Goal: Task Accomplishment & Management: Manage account settings

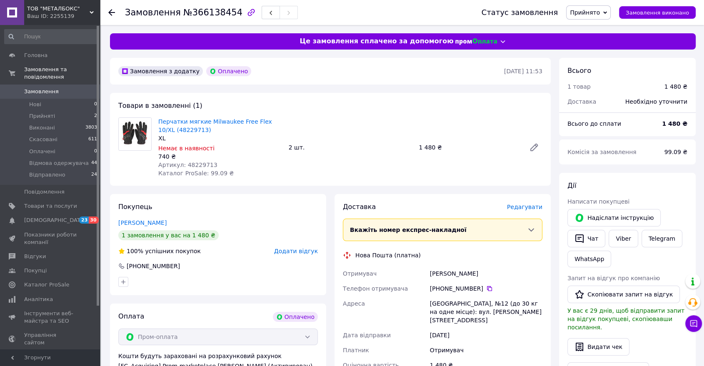
click at [205, 163] on span "Артикул: 48229713" at bounding box center [187, 165] width 59 height 7
copy span "48229713"
click at [47, 171] on span "Відправлено" at bounding box center [47, 174] width 36 height 7
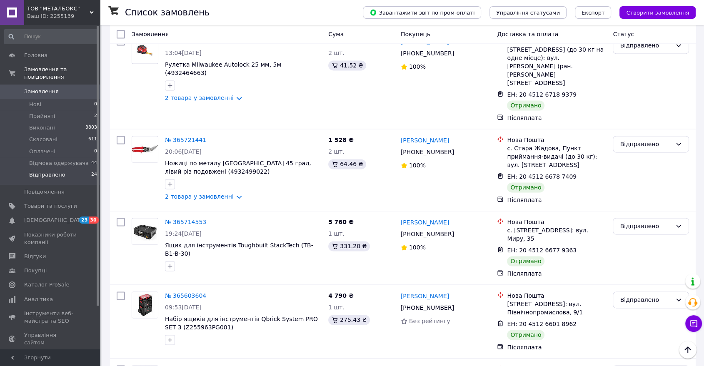
scroll to position [1376, 0]
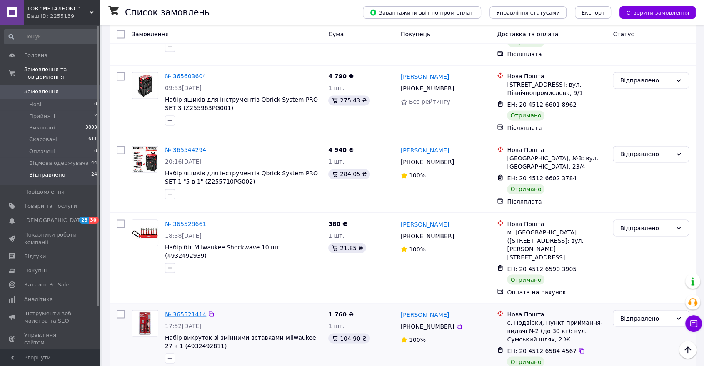
click at [189, 311] on link "№ 365521414" at bounding box center [185, 314] width 41 height 7
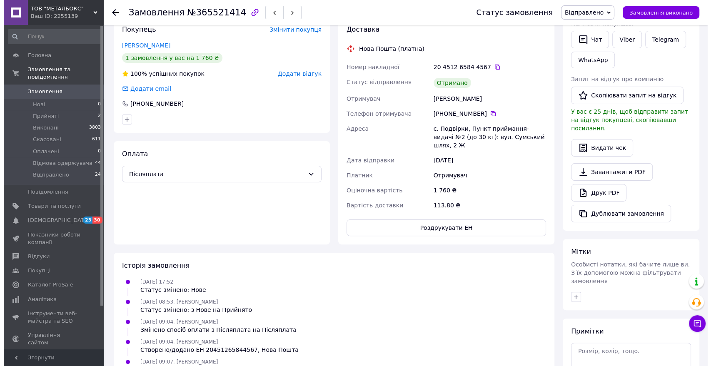
scroll to position [37, 0]
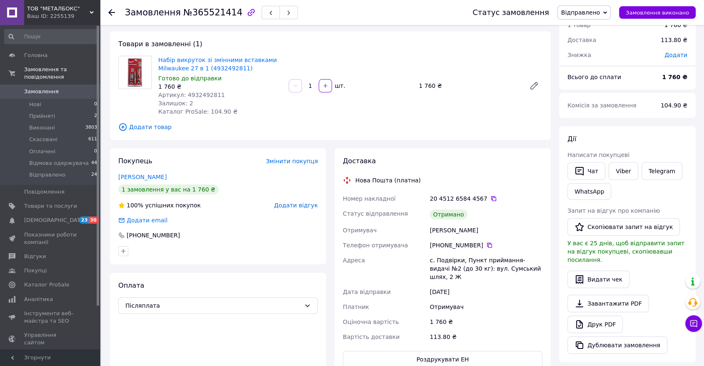
click at [297, 202] on span "Додати відгук" at bounding box center [296, 205] width 44 height 7
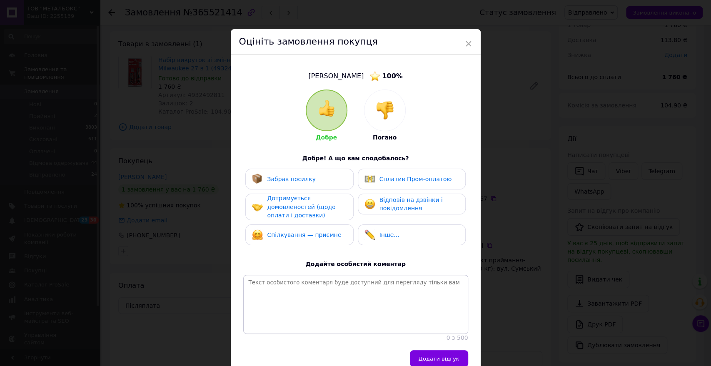
click at [295, 184] on div "Забрав посилку" at bounding box center [284, 179] width 64 height 11
click at [300, 204] on span "Дотримується домовленостей (щодо оплати і доставки)" at bounding box center [301, 207] width 68 height 24
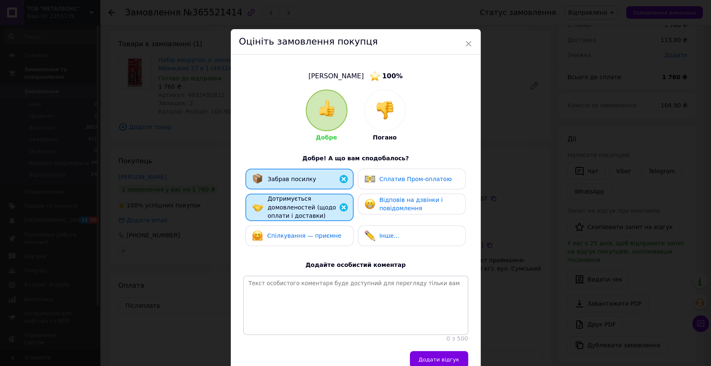
click at [303, 223] on div "Забрав посилку Сплатив Пром-оплатою Дотримується домовленостей (щодо оплати і д…" at bounding box center [355, 210] width 225 height 82
click at [401, 204] on span "Відповів на дзвінки і повідомлення" at bounding box center [410, 204] width 63 height 15
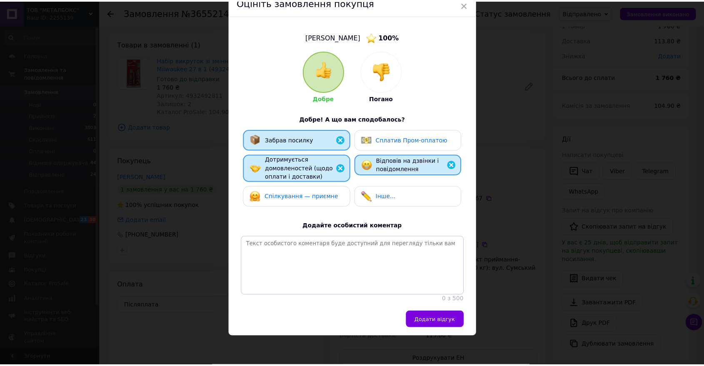
scroll to position [47, 0]
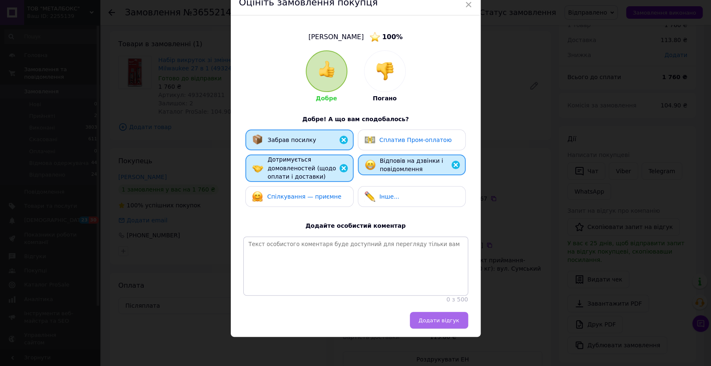
click at [451, 323] on span "Додати відгук" at bounding box center [439, 320] width 41 height 6
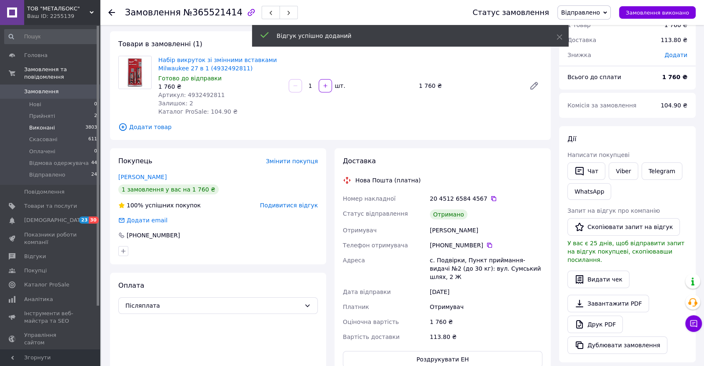
click at [41, 124] on span "Виконані" at bounding box center [42, 127] width 26 height 7
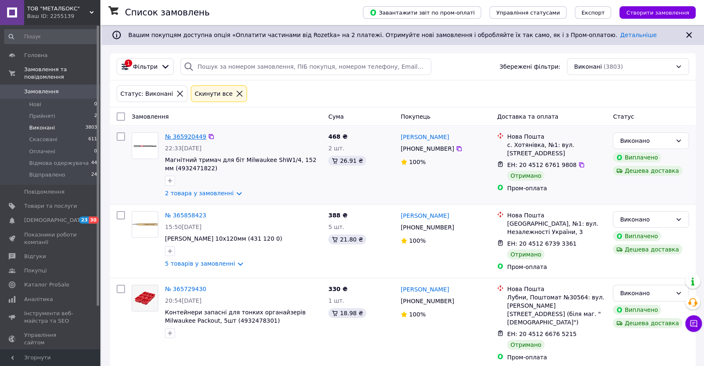
click at [183, 135] on link "№ 365920449" at bounding box center [185, 136] width 41 height 7
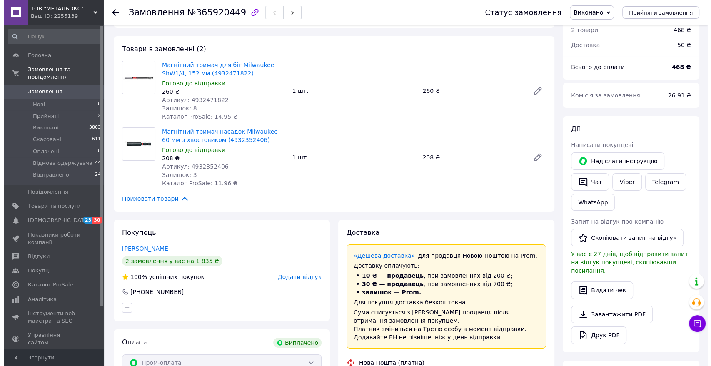
scroll to position [46, 0]
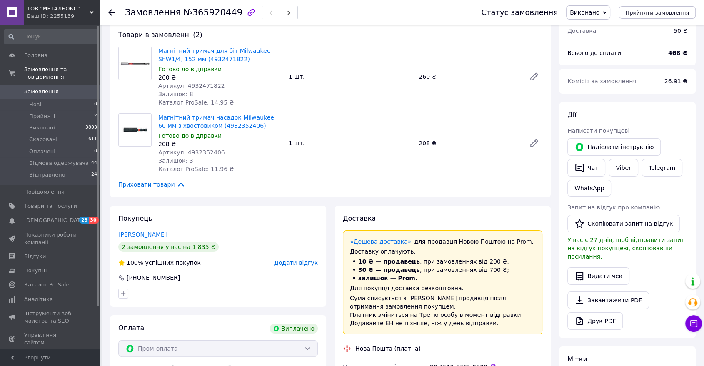
click at [295, 263] on span "Додати відгук" at bounding box center [296, 262] width 44 height 7
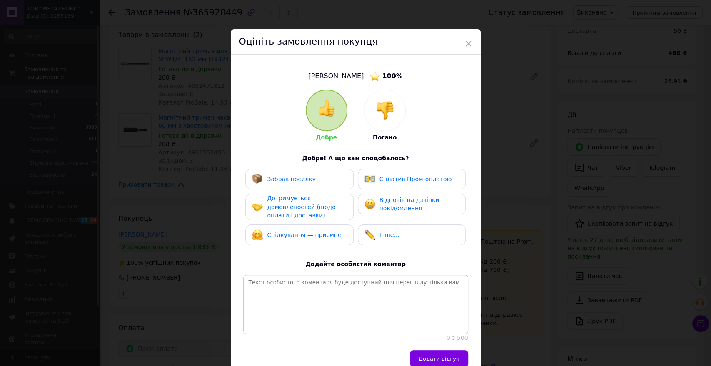
drag, startPoint x: 307, startPoint y: 175, endPoint x: 308, endPoint y: 209, distance: 34.2
click at [307, 176] on span "Забрав посилку" at bounding box center [291, 179] width 49 height 7
drag, startPoint x: 308, startPoint y: 210, endPoint x: 309, endPoint y: 217, distance: 6.9
click at [308, 212] on span "Дотримується домовленостей (щодо оплати і доставки)" at bounding box center [301, 207] width 68 height 24
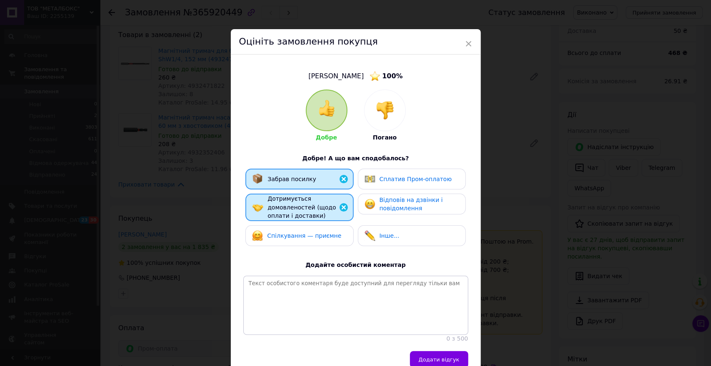
drag, startPoint x: 309, startPoint y: 234, endPoint x: 387, endPoint y: 216, distance: 79.7
click at [310, 235] on span "Спілкування — приємне" at bounding box center [304, 235] width 74 height 7
click at [394, 212] on div "Відповів на дзвінки і повідомлення" at bounding box center [412, 204] width 108 height 21
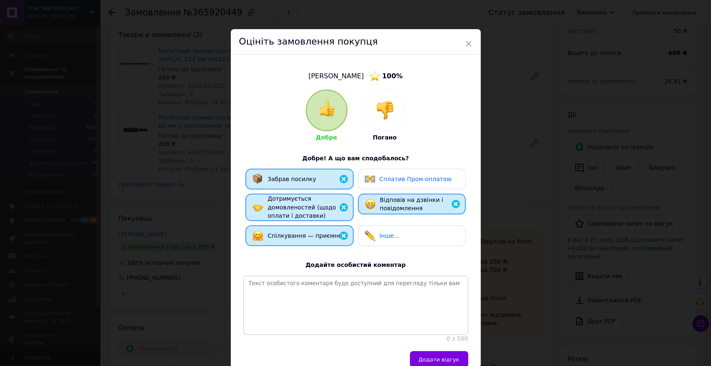
click at [395, 185] on div "Сплатив Пром-оплатою" at bounding box center [412, 179] width 108 height 21
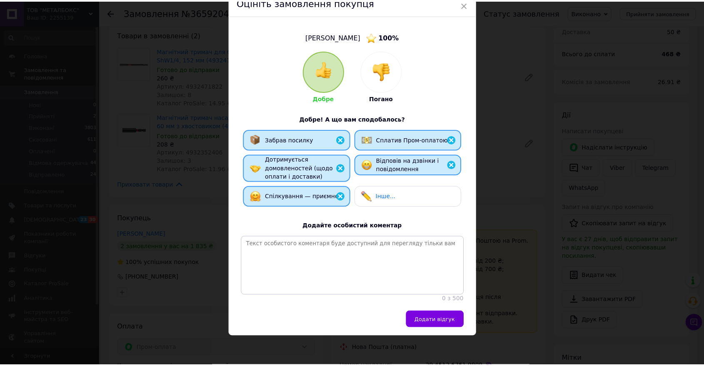
scroll to position [47, 0]
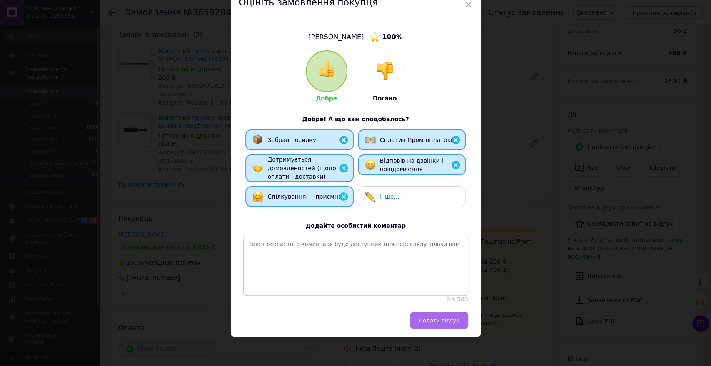
click at [444, 322] on span "Додати відгук" at bounding box center [439, 320] width 41 height 6
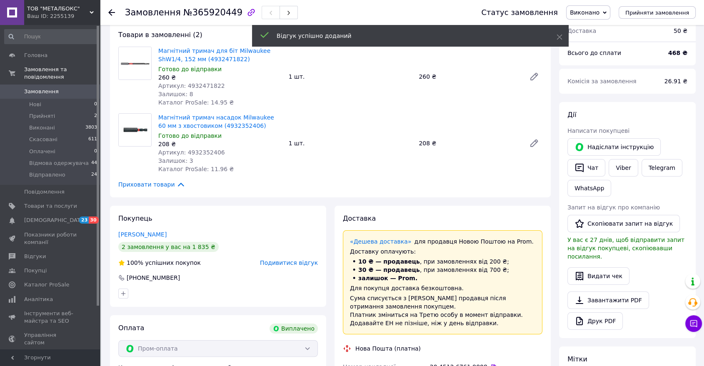
click at [112, 10] on icon at bounding box center [111, 12] width 7 height 7
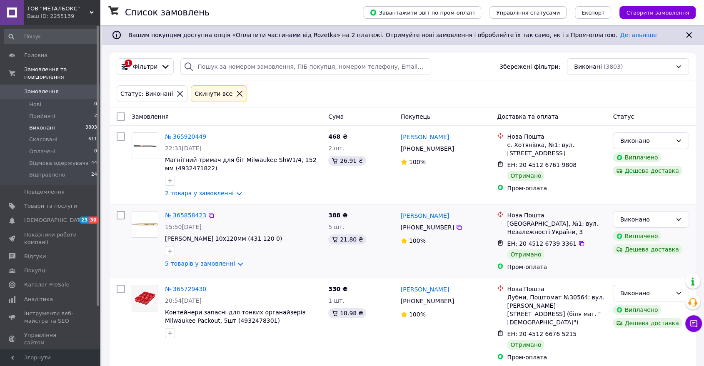
click at [183, 213] on link "№ 365858423" at bounding box center [185, 215] width 41 height 7
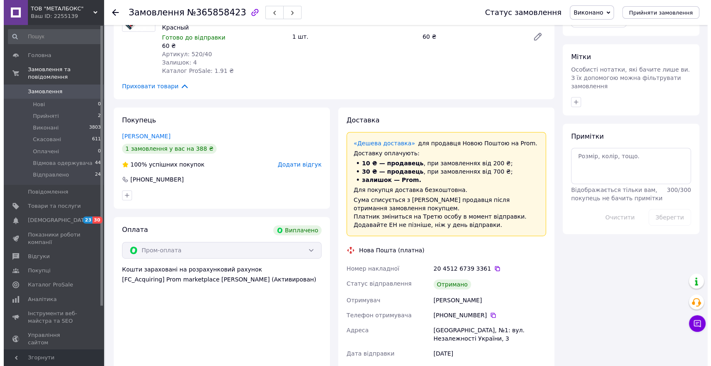
scroll to position [370, 0]
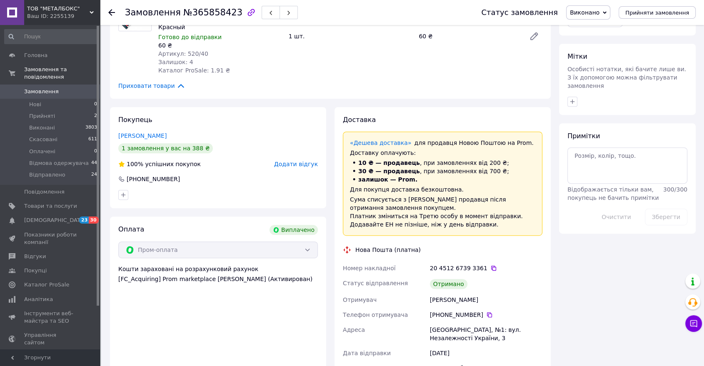
click at [305, 161] on span "Додати відгук" at bounding box center [296, 164] width 44 height 7
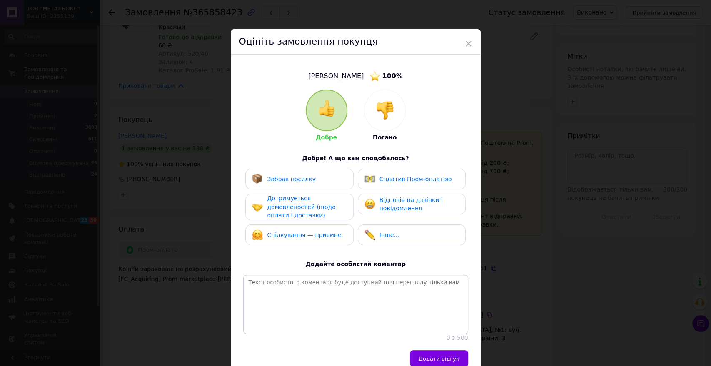
click at [294, 178] on span "Забрав посилку" at bounding box center [291, 179] width 49 height 7
click at [302, 212] on span "Дотримується домовленостей (щодо оплати і доставки)" at bounding box center [301, 207] width 68 height 24
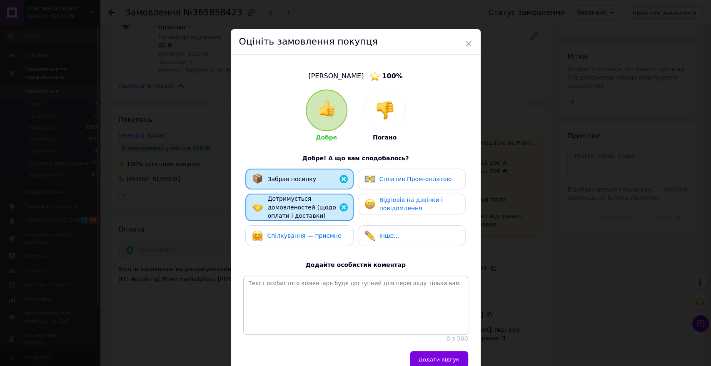
click at [305, 232] on span "Спілкування — приємне" at bounding box center [304, 235] width 74 height 7
click at [368, 205] on img at bounding box center [369, 204] width 11 height 11
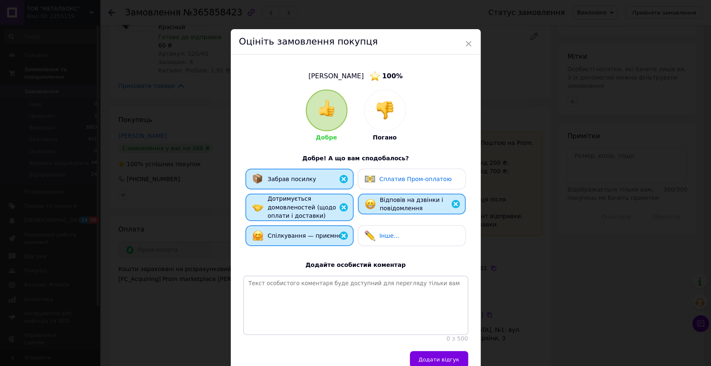
click at [382, 172] on div "Сплатив Пром-оплатою" at bounding box center [412, 179] width 108 height 21
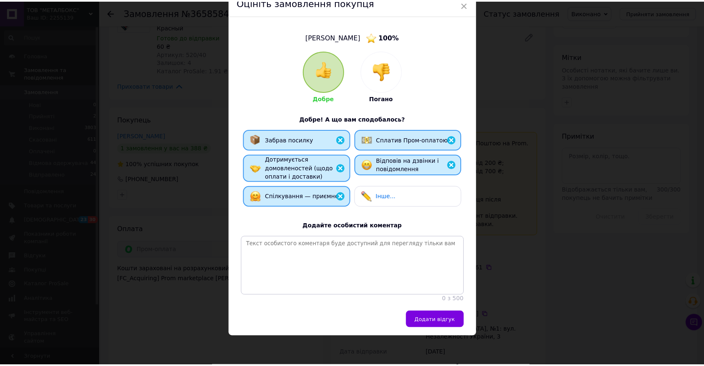
scroll to position [47, 0]
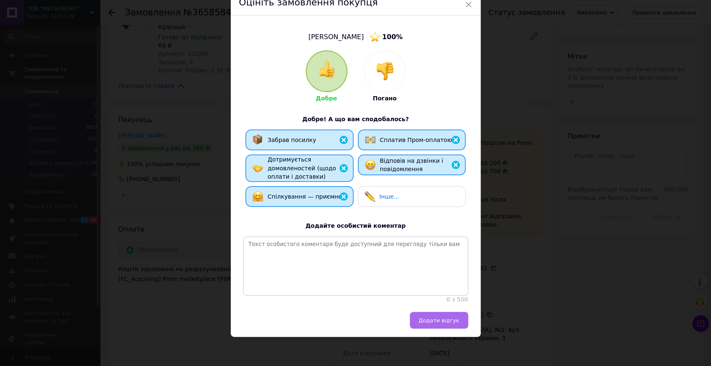
click at [441, 321] on span "Додати відгук" at bounding box center [439, 320] width 41 height 6
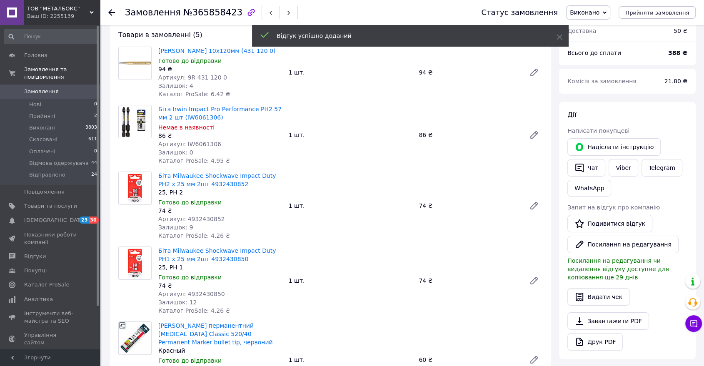
scroll to position [0, 0]
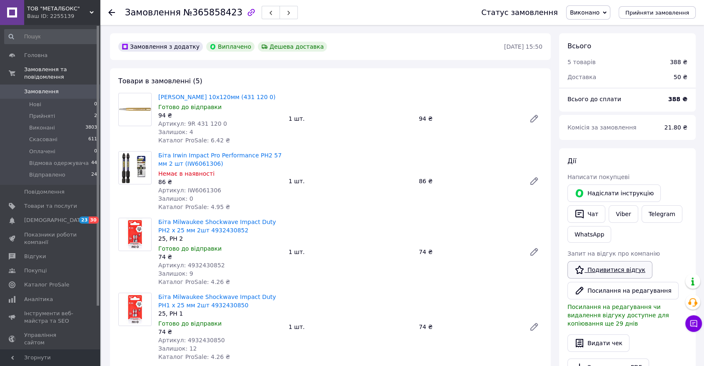
click at [605, 268] on link "Подивитися відгук" at bounding box center [609, 269] width 85 height 17
click at [110, 9] on icon at bounding box center [111, 12] width 7 height 7
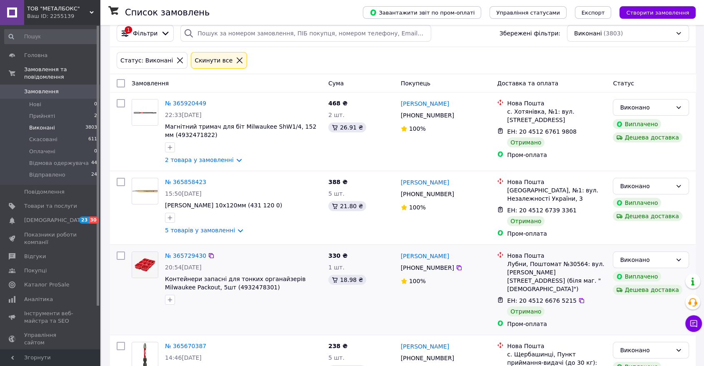
scroll to position [92, 0]
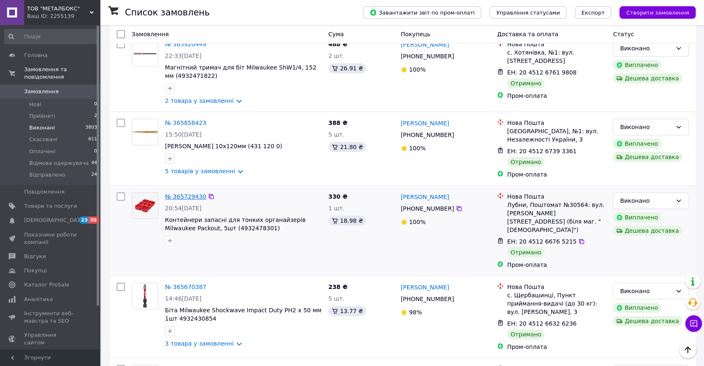
click at [183, 195] on link "№ 365729430" at bounding box center [185, 196] width 41 height 7
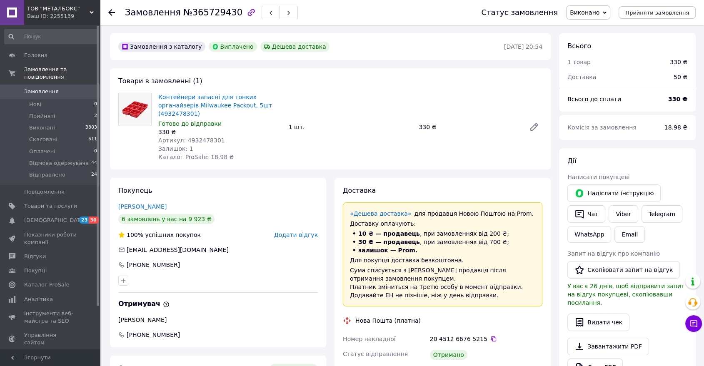
click at [293, 232] on span "Додати відгук" at bounding box center [296, 235] width 44 height 7
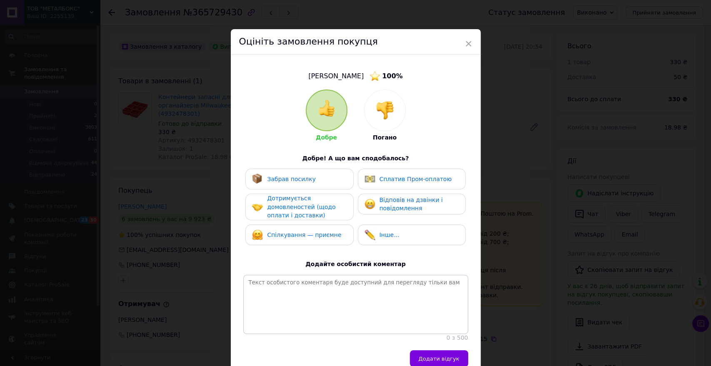
click at [307, 185] on div "Забрав посилку" at bounding box center [299, 179] width 108 height 21
click at [304, 209] on span "Дотримується домовленостей (щодо оплати і доставки)" at bounding box center [301, 207] width 68 height 24
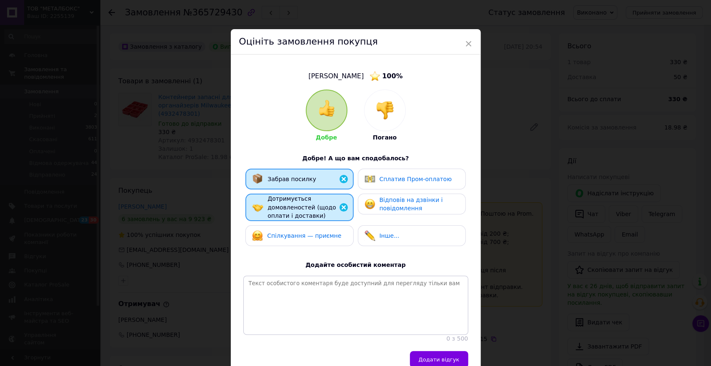
click at [306, 225] on div "Спілкування — приємне" at bounding box center [299, 235] width 108 height 21
click at [391, 204] on span "Відповів на дзвінки і повідомлення" at bounding box center [410, 204] width 63 height 15
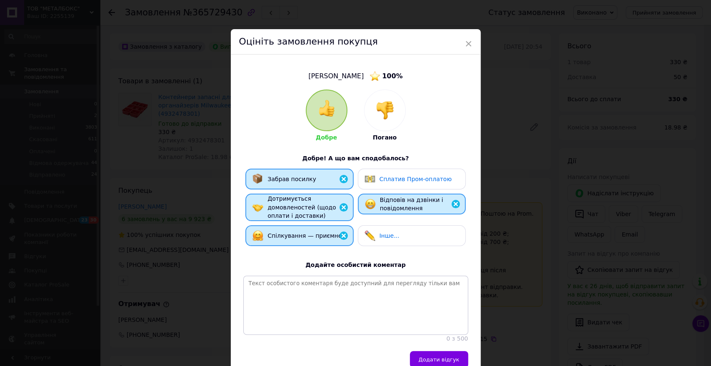
click at [391, 181] on span "Сплатив Пром-оплатою" at bounding box center [415, 179] width 72 height 7
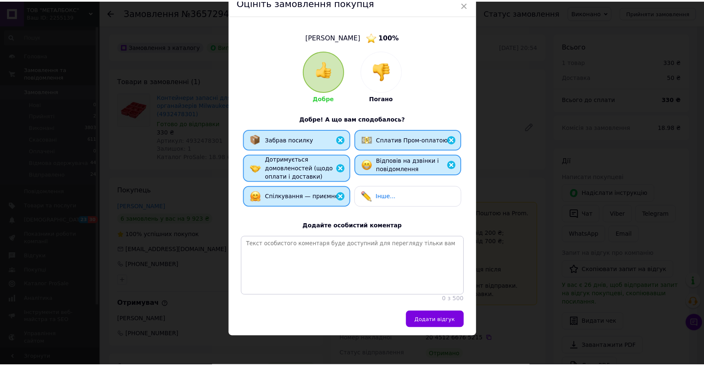
scroll to position [47, 0]
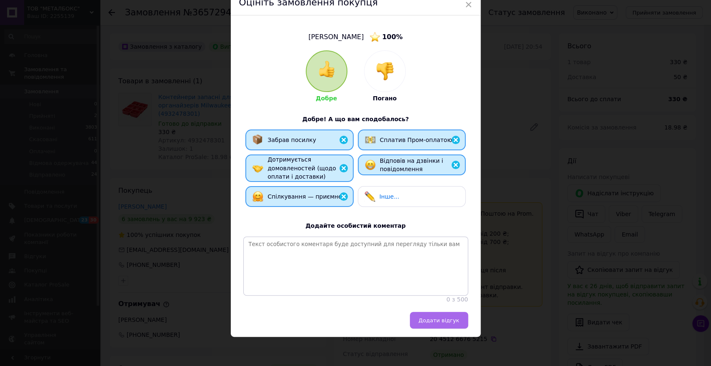
click at [431, 324] on button "Додати відгук" at bounding box center [439, 320] width 58 height 17
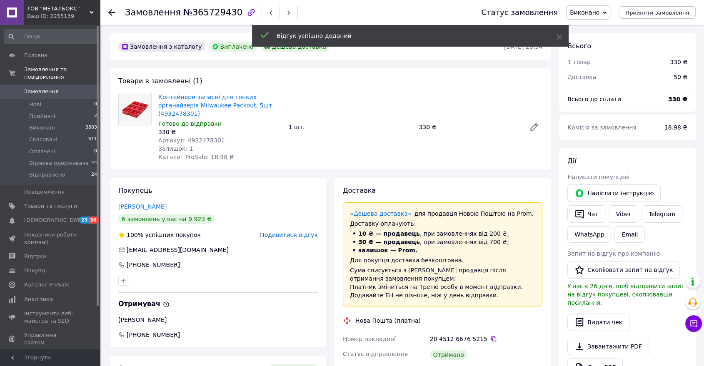
click at [113, 10] on icon at bounding box center [111, 12] width 7 height 7
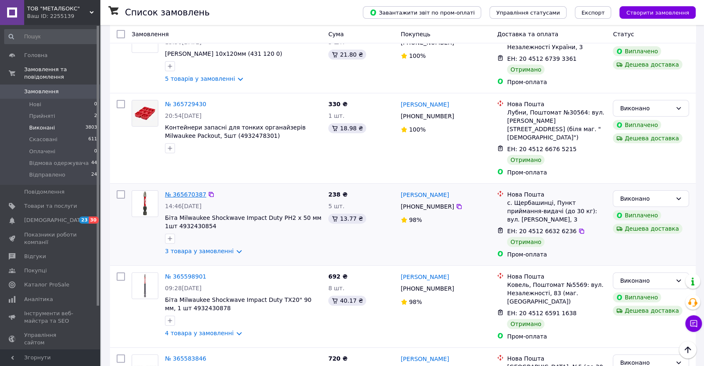
click at [186, 191] on link "№ 365670387" at bounding box center [185, 194] width 41 height 7
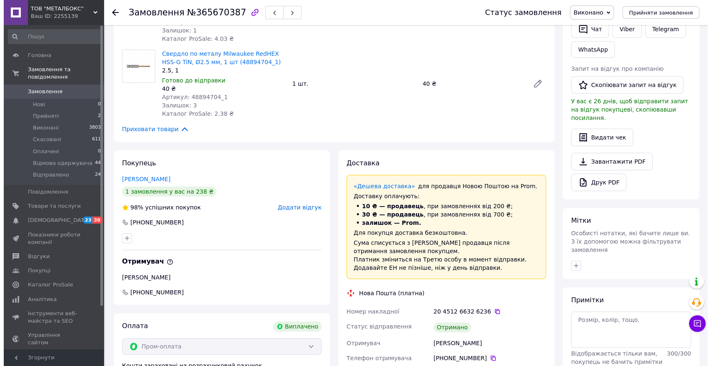
scroll to position [7, 0]
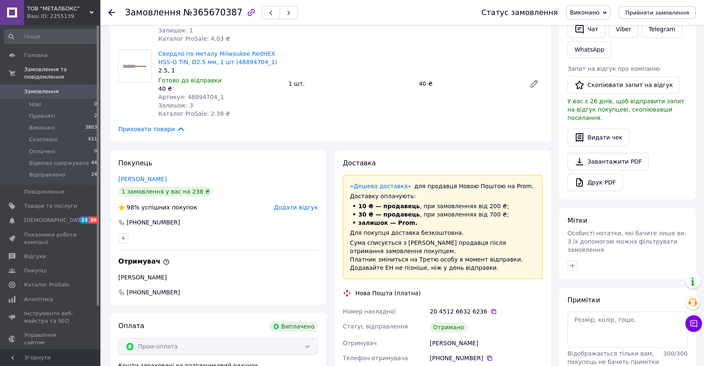
click at [294, 207] on span "Додати відгук" at bounding box center [296, 207] width 44 height 7
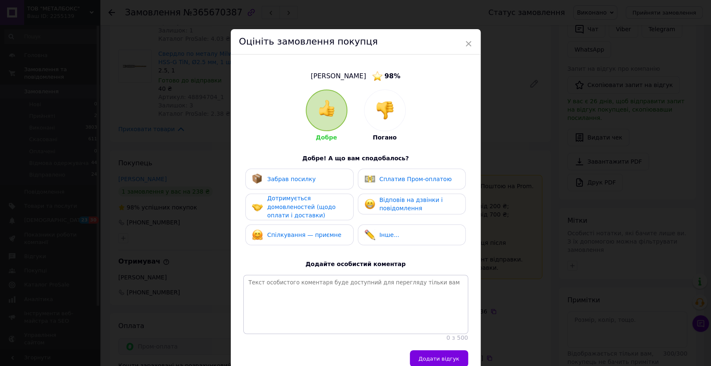
click at [293, 188] on div "Забрав посилку" at bounding box center [299, 179] width 108 height 21
click at [293, 207] on span "Дотримується домовленостей (щодо оплати і доставки)" at bounding box center [301, 207] width 68 height 24
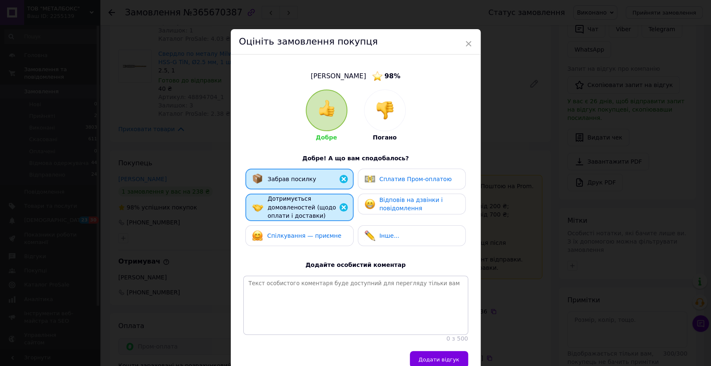
drag, startPoint x: 296, startPoint y: 219, endPoint x: 309, endPoint y: 222, distance: 13.5
click at [296, 222] on div "Забрав посилку Сплатив Пром-оплатою Дотримується домовленостей (щодо оплати і д…" at bounding box center [355, 210] width 225 height 82
click at [316, 236] on span "Спілкування — приємне" at bounding box center [304, 235] width 74 height 7
click at [395, 211] on span "Відповів на дзвінки і повідомлення" at bounding box center [410, 204] width 63 height 15
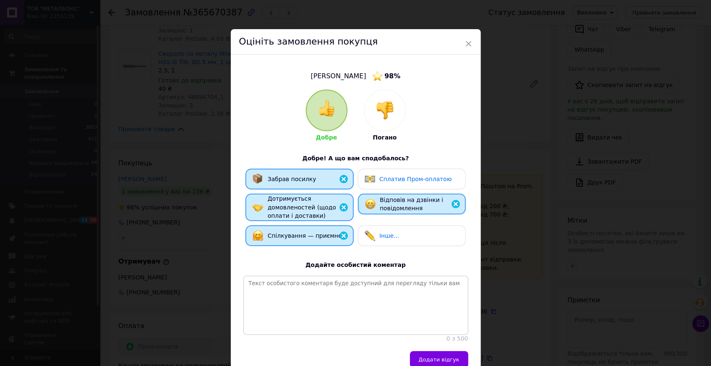
click at [395, 186] on div "Сплатив Пром-оплатою" at bounding box center [412, 179] width 108 height 21
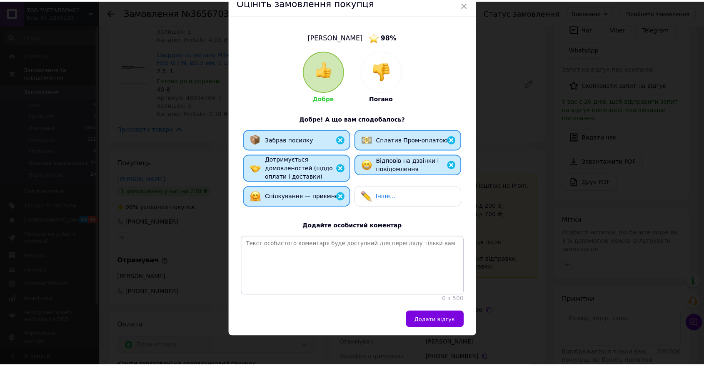
scroll to position [47, 0]
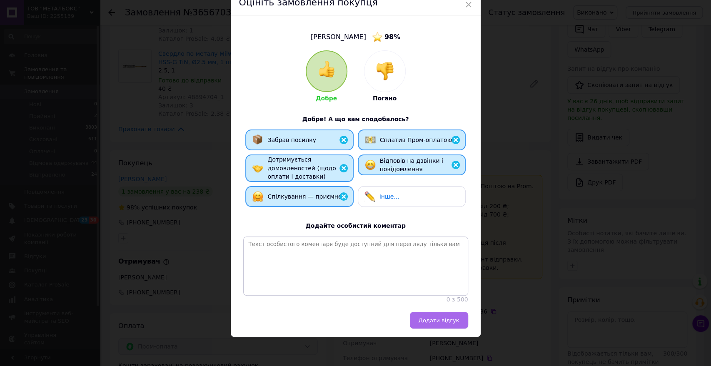
click at [443, 317] on span "Додати відгук" at bounding box center [439, 320] width 41 height 6
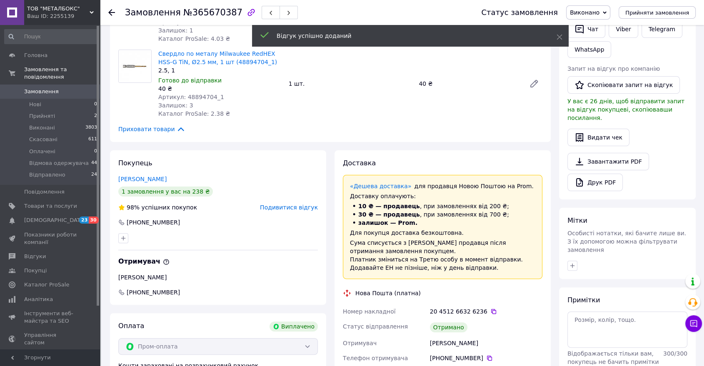
click at [112, 15] on icon at bounding box center [111, 12] width 7 height 7
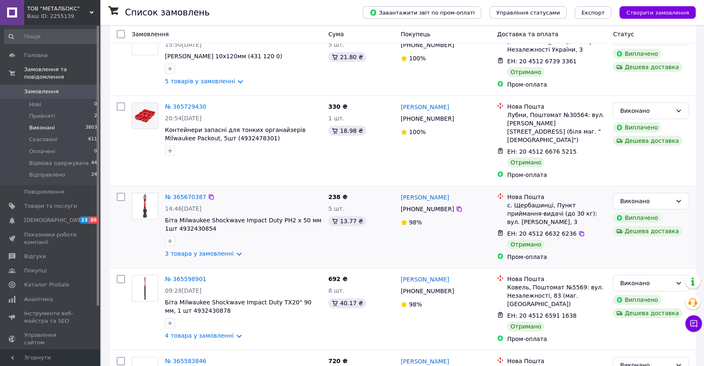
scroll to position [185, 0]
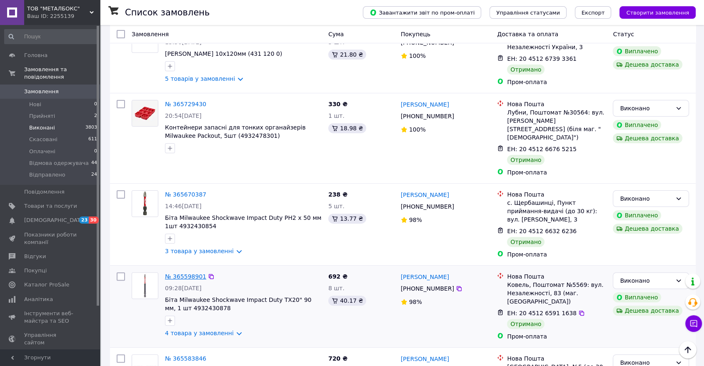
click at [187, 273] on link "№ 365598901" at bounding box center [185, 276] width 41 height 7
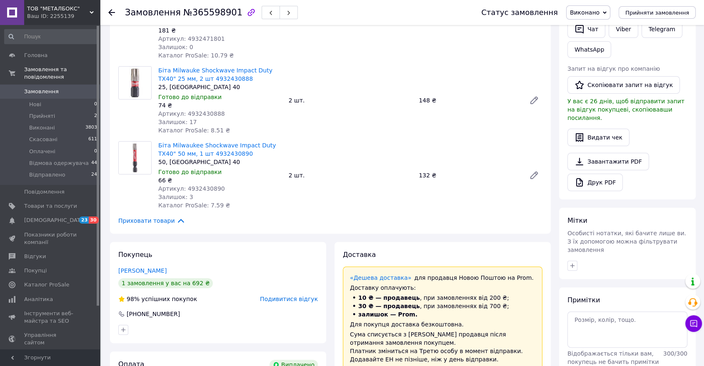
scroll to position [7, 0]
click at [113, 14] on icon at bounding box center [111, 12] width 7 height 7
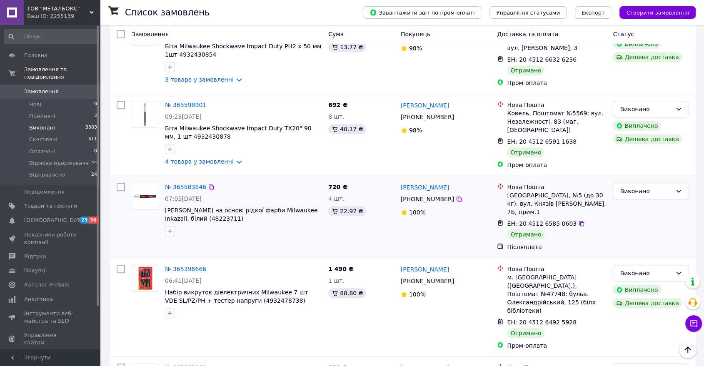
scroll to position [416, 0]
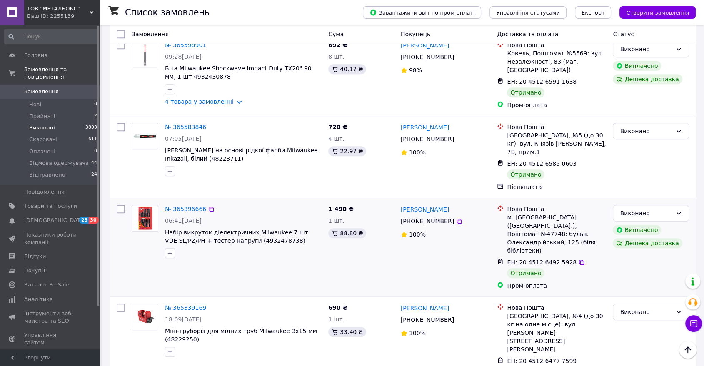
click at [188, 206] on link "№ 365396666" at bounding box center [185, 209] width 41 height 7
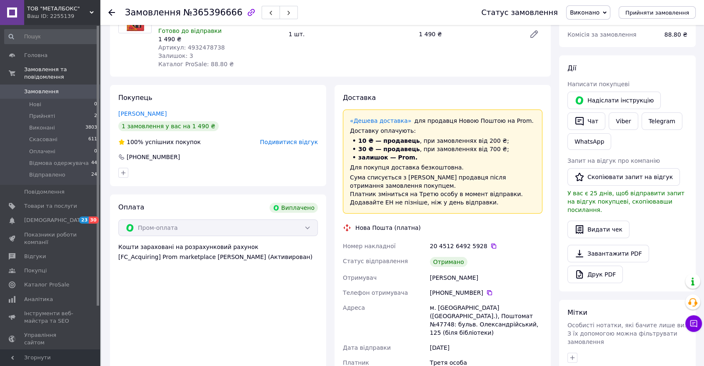
scroll to position [92, 0]
click at [60, 169] on li "Відправлено 24" at bounding box center [51, 177] width 102 height 16
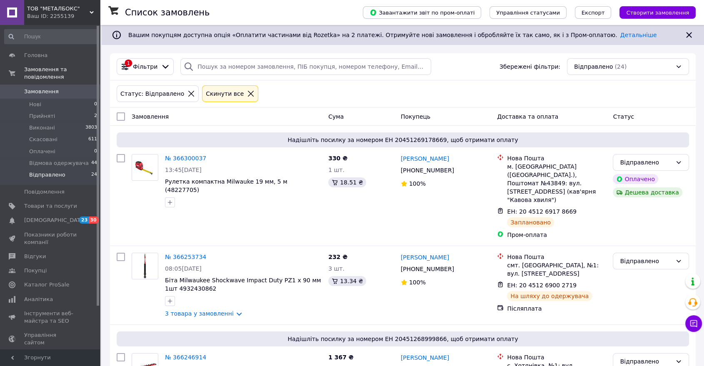
drag, startPoint x: 26, startPoint y: 40, endPoint x: 0, endPoint y: 89, distance: 55.0
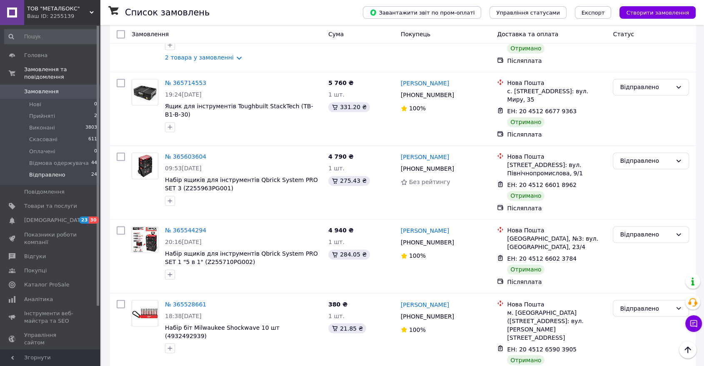
scroll to position [1376, 0]
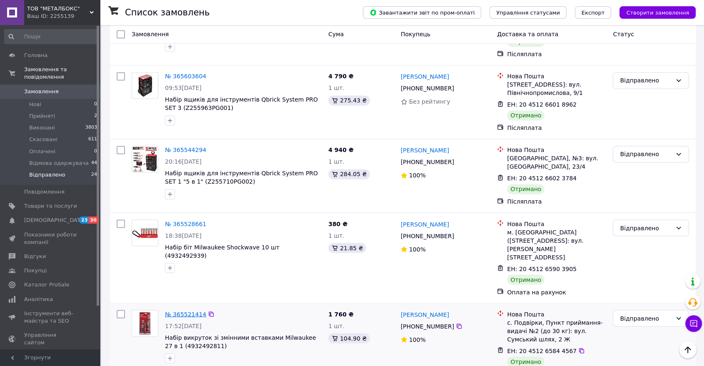
click at [188, 311] on link "№ 365521414" at bounding box center [185, 314] width 41 height 7
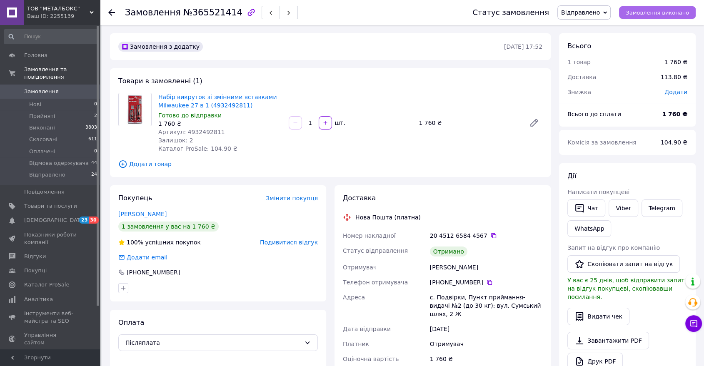
click at [639, 12] on span "Замовлення виконано" at bounding box center [657, 13] width 63 height 6
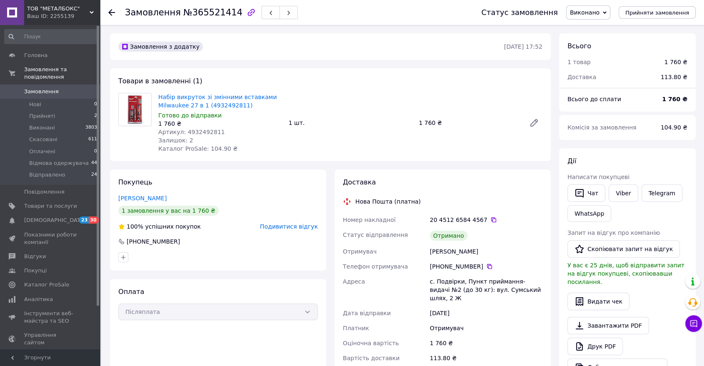
click at [113, 14] on icon at bounding box center [111, 12] width 7 height 7
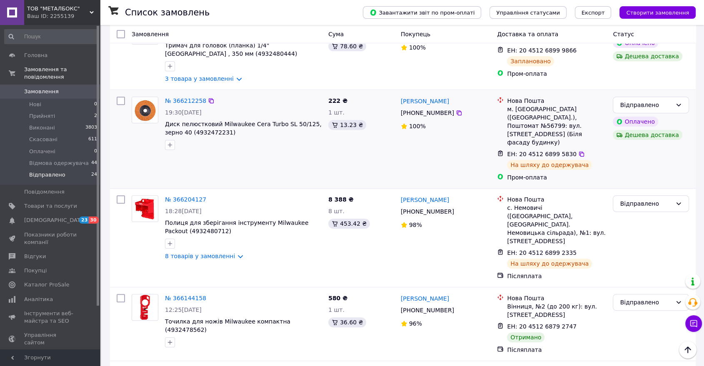
scroll to position [463, 0]
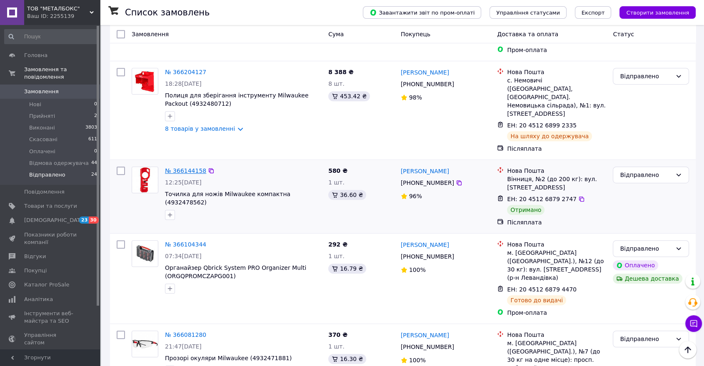
click at [188, 167] on link "№ 366144158" at bounding box center [185, 170] width 41 height 7
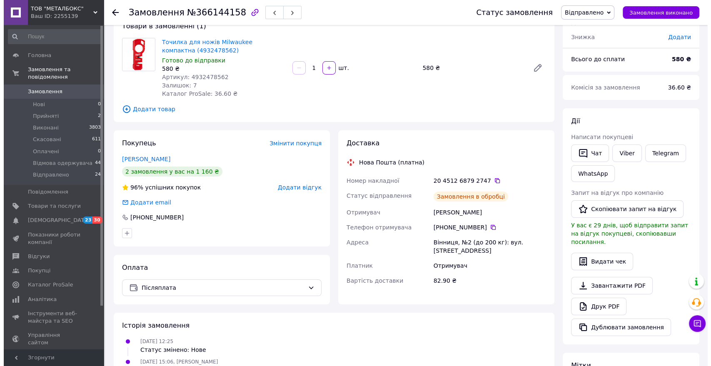
scroll to position [37, 0]
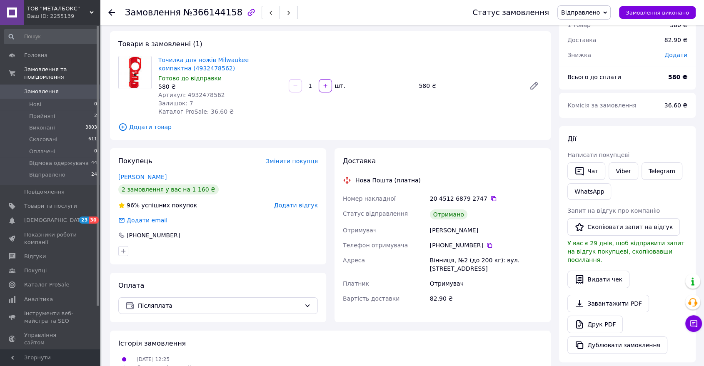
click at [289, 202] on span "Додати відгук" at bounding box center [296, 205] width 44 height 7
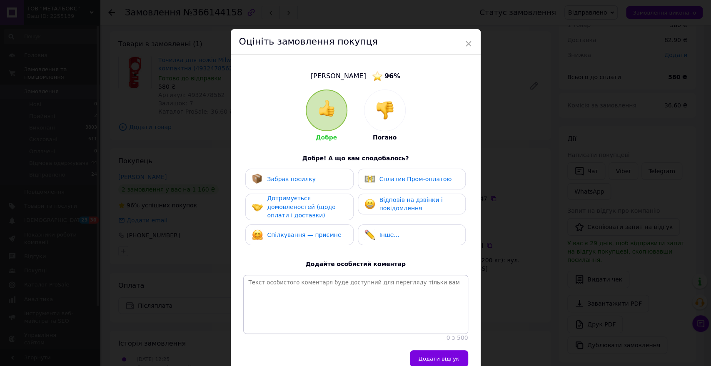
click at [306, 176] on span "Забрав посилку" at bounding box center [291, 179] width 49 height 7
click at [310, 198] on div "Дотримується домовленостей (щодо оплати і доставки)" at bounding box center [306, 207] width 79 height 26
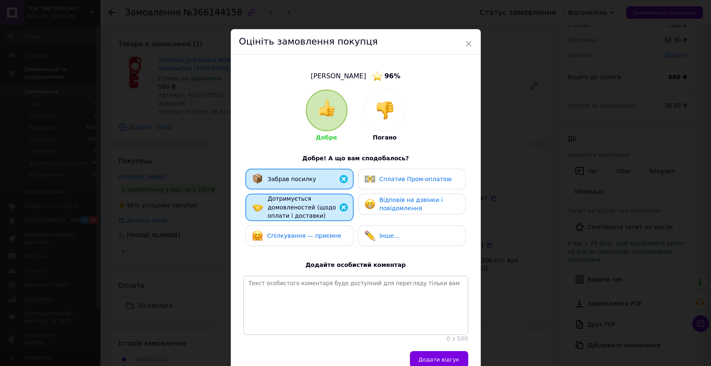
click at [318, 217] on div "Дотримується домовленостей (щодо оплати і доставки)" at bounding box center [306, 207] width 79 height 26
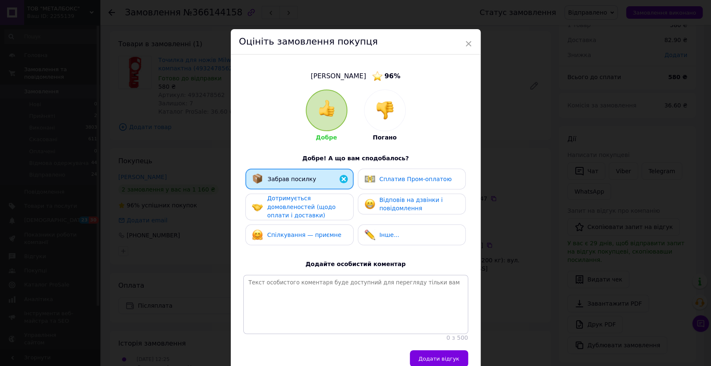
click at [383, 212] on div "Відповів на дзвінки і повідомлення" at bounding box center [412, 204] width 108 height 21
click at [340, 209] on div "Дотримується домовленостей (щодо оплати і доставки)" at bounding box center [306, 207] width 79 height 26
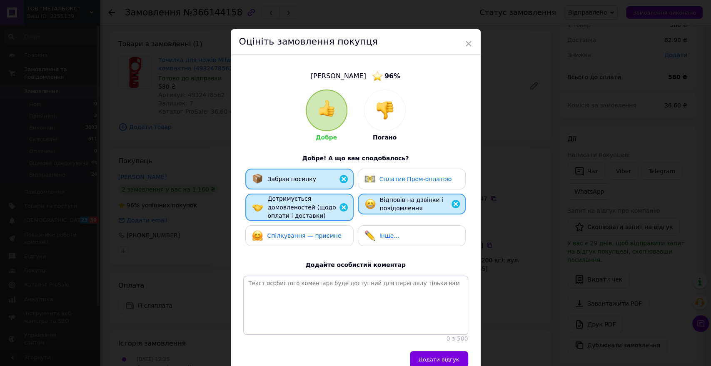
click at [317, 228] on div "Спілкування — приємне" at bounding box center [299, 235] width 108 height 21
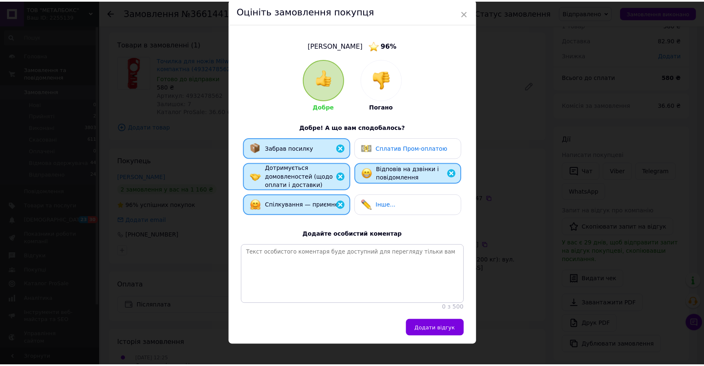
scroll to position [47, 0]
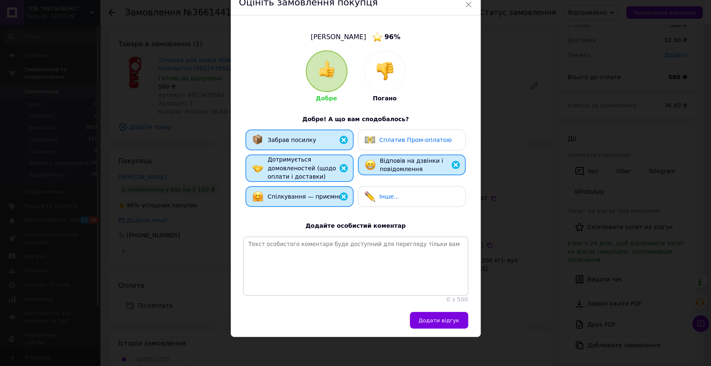
click at [434, 320] on span "Додати відгук" at bounding box center [439, 320] width 41 height 6
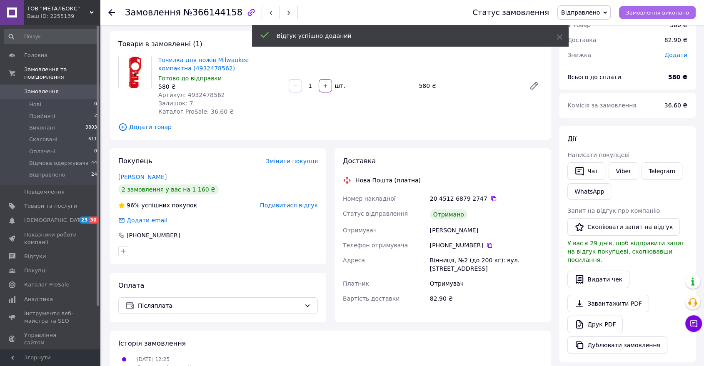
click at [655, 13] on span "Замовлення виконано" at bounding box center [657, 13] width 63 height 6
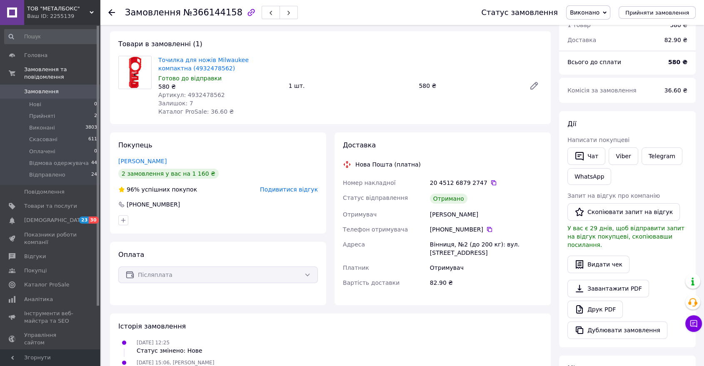
click at [111, 11] on icon at bounding box center [111, 12] width 7 height 7
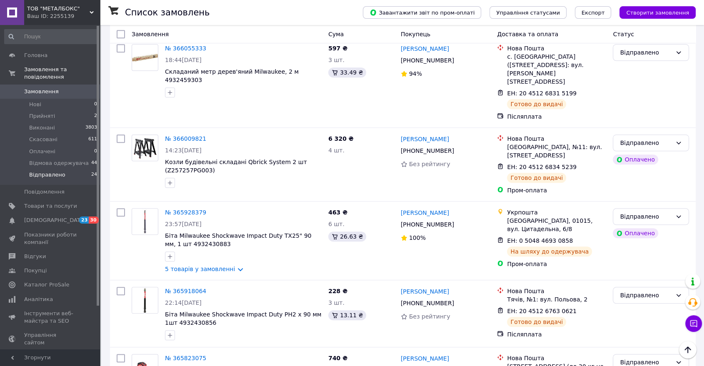
scroll to position [923, 0]
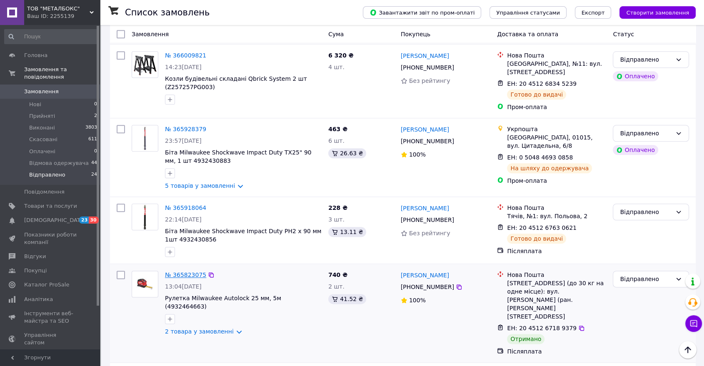
click at [182, 272] on link "№ 365823075" at bounding box center [185, 275] width 41 height 7
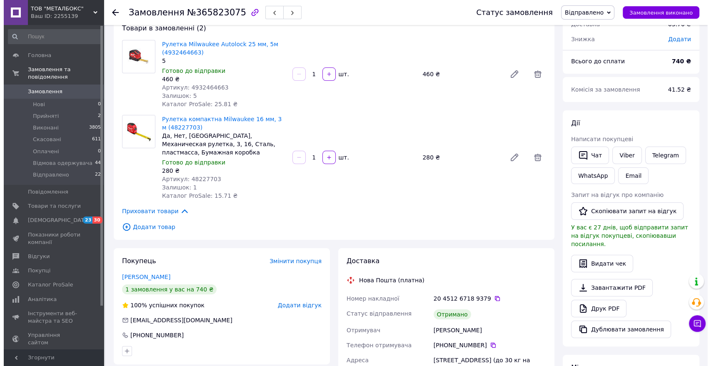
scroll to position [42, 0]
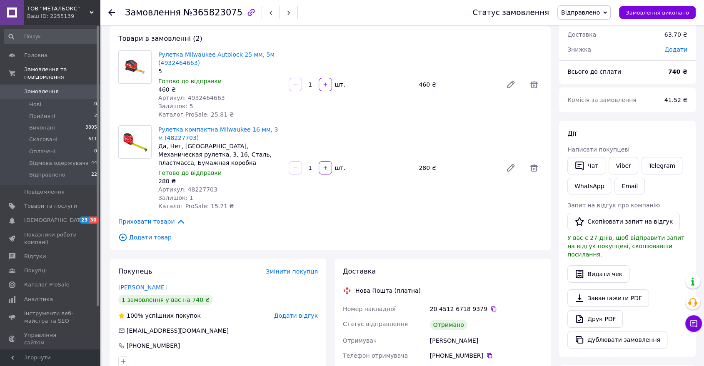
click at [293, 312] on span "Додати відгук" at bounding box center [296, 315] width 44 height 7
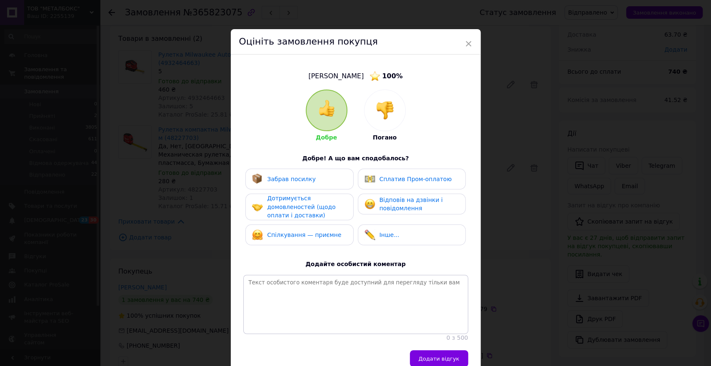
click at [304, 172] on div "Забрав посилку" at bounding box center [299, 179] width 108 height 21
click at [309, 208] on span "Дотримується домовленостей (щодо оплати і доставки)" at bounding box center [301, 207] width 68 height 24
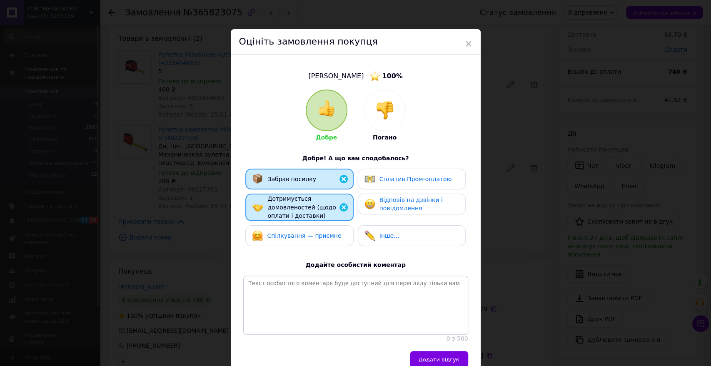
drag, startPoint x: 309, startPoint y: 231, endPoint x: 356, endPoint y: 211, distance: 51.1
click at [309, 232] on span "Спілкування — приємне" at bounding box center [304, 235] width 74 height 7
click at [394, 192] on div "Забрав посилку Сплатив Пром-оплатою Дотримується домовленостей (щодо оплати і д…" at bounding box center [355, 210] width 225 height 82
click at [396, 181] on span "Сплатив Пром-оплатою" at bounding box center [415, 179] width 72 height 7
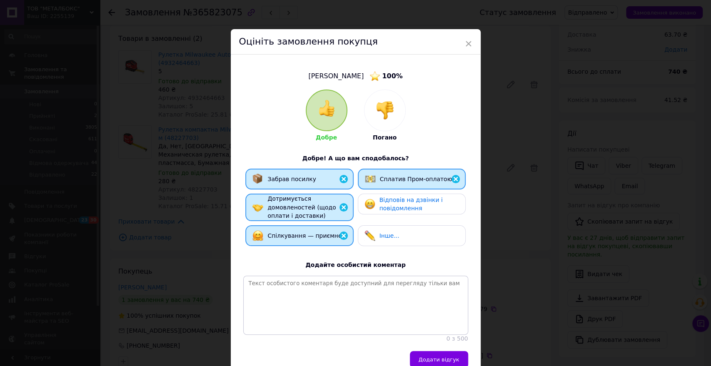
click at [397, 210] on span "Відповів на дзвінки і повідомлення" at bounding box center [410, 204] width 63 height 15
drag, startPoint x: 400, startPoint y: 182, endPoint x: 403, endPoint y: 193, distance: 11.6
click at [399, 182] on span "Сплатив Пром-оплатою" at bounding box center [416, 179] width 72 height 7
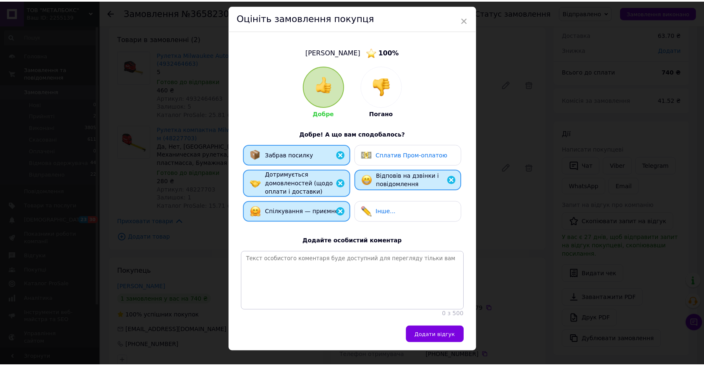
scroll to position [47, 0]
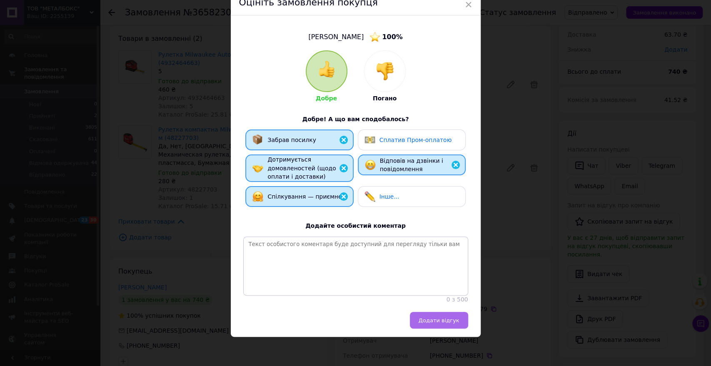
click at [451, 317] on span "Додати відгук" at bounding box center [439, 320] width 41 height 6
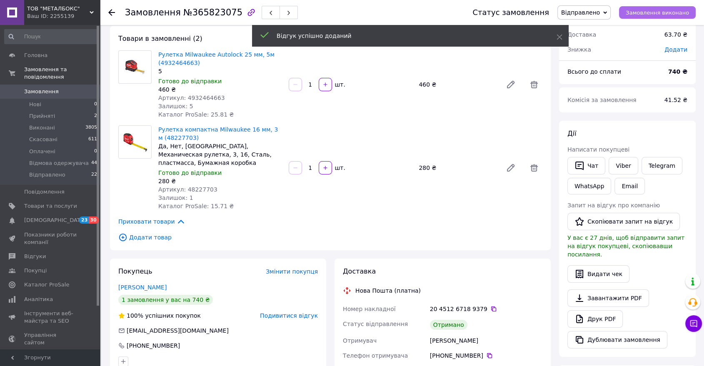
click at [656, 10] on span "Замовлення виконано" at bounding box center [657, 13] width 63 height 6
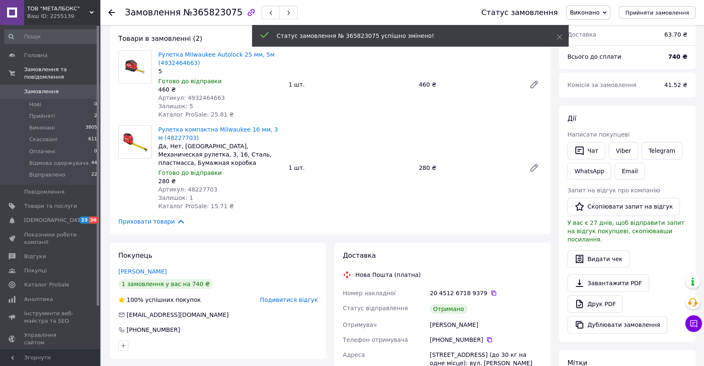
click at [110, 15] on icon at bounding box center [111, 12] width 7 height 7
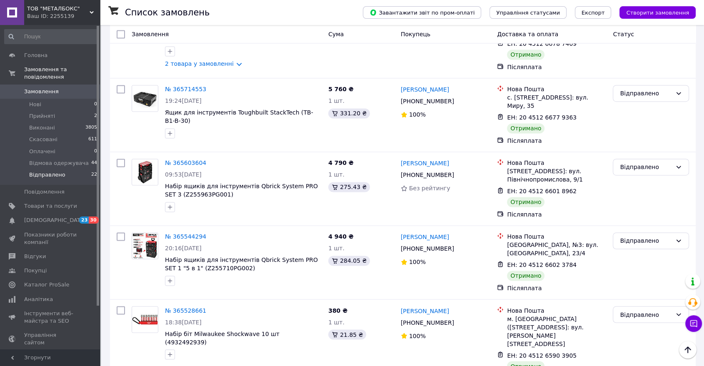
scroll to position [1284, 0]
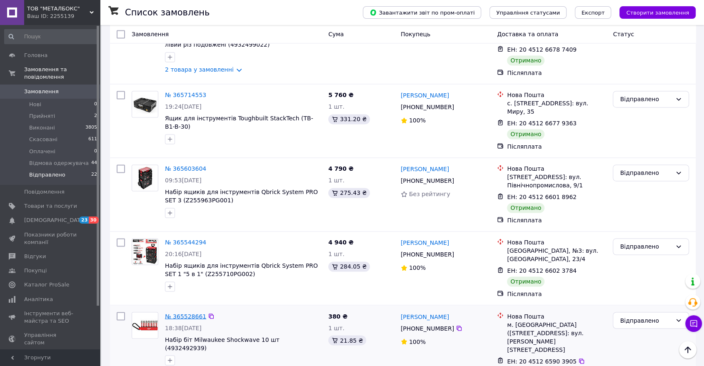
click at [182, 313] on link "№ 365528661" at bounding box center [185, 316] width 41 height 7
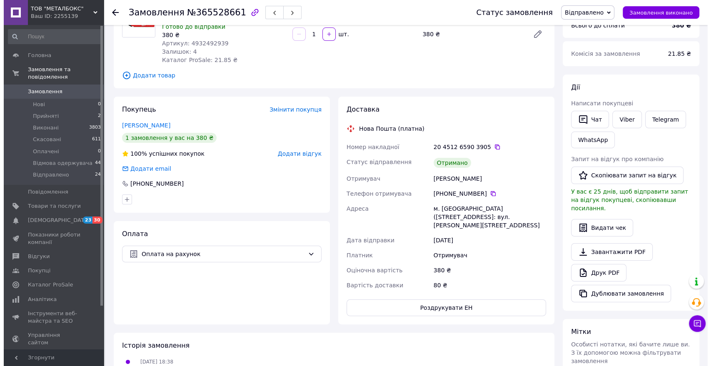
scroll to position [83, 0]
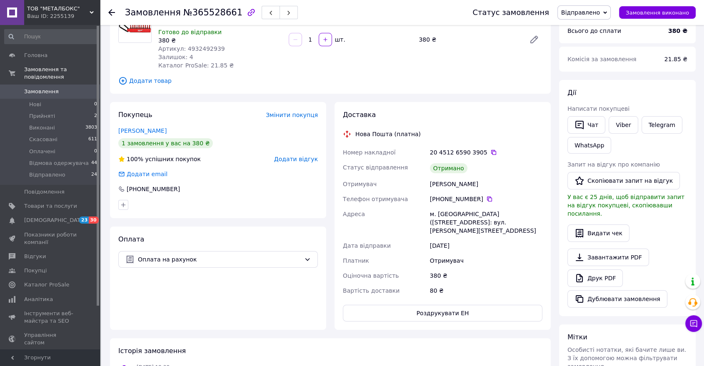
click at [301, 161] on span "Додати відгук" at bounding box center [296, 159] width 44 height 7
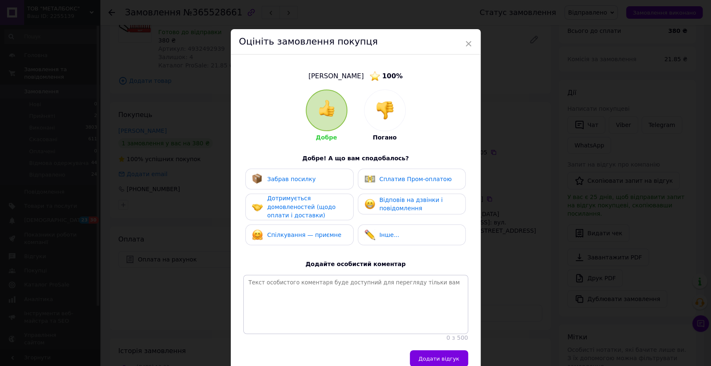
click at [318, 175] on div "Забрав посилку" at bounding box center [299, 179] width 95 height 11
click at [327, 214] on div "Дотримується домовленостей (щодо оплати і доставки)" at bounding box center [306, 207] width 79 height 26
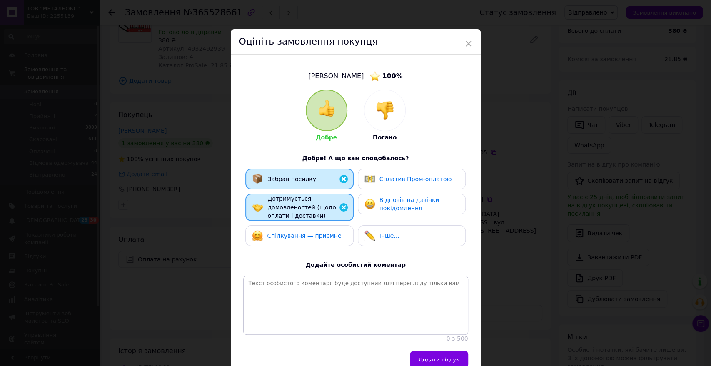
click at [327, 232] on span "Спілкування — приємне" at bounding box center [304, 235] width 74 height 7
drag, startPoint x: 401, startPoint y: 211, endPoint x: 400, endPoint y: 192, distance: 18.4
click at [402, 211] on span "Відповів на дзвінки і повідомлення" at bounding box center [410, 204] width 63 height 15
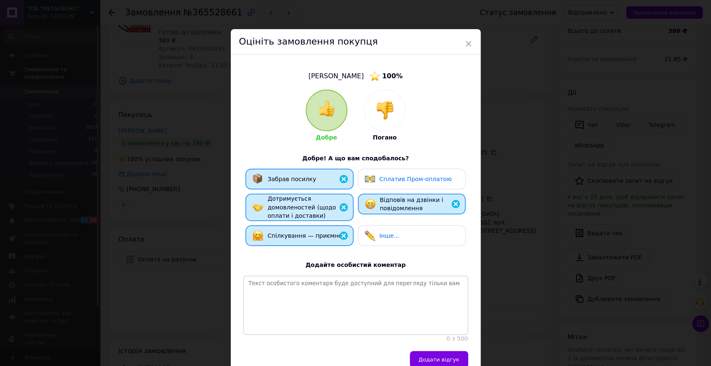
click at [399, 187] on div "Сплатив Пром-оплатою" at bounding box center [412, 179] width 108 height 21
click at [399, 182] on div "Сплатив Пром-оплатою" at bounding box center [416, 179] width 72 height 9
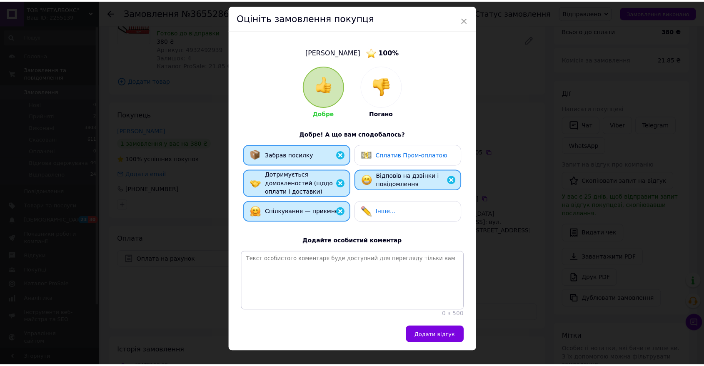
scroll to position [47, 0]
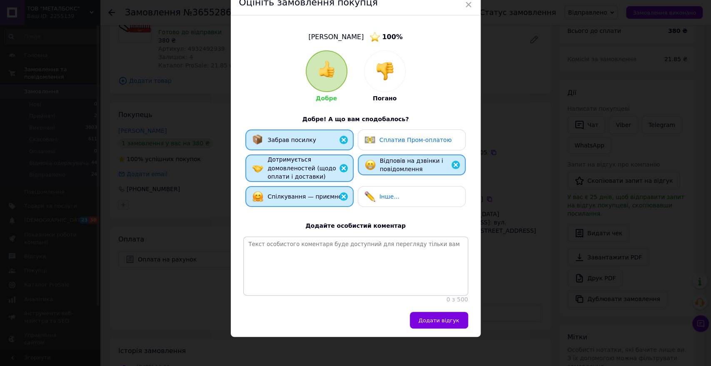
drag, startPoint x: 438, startPoint y: 320, endPoint x: 442, endPoint y: 314, distance: 6.9
click at [438, 321] on span "Додати відгук" at bounding box center [439, 320] width 41 height 6
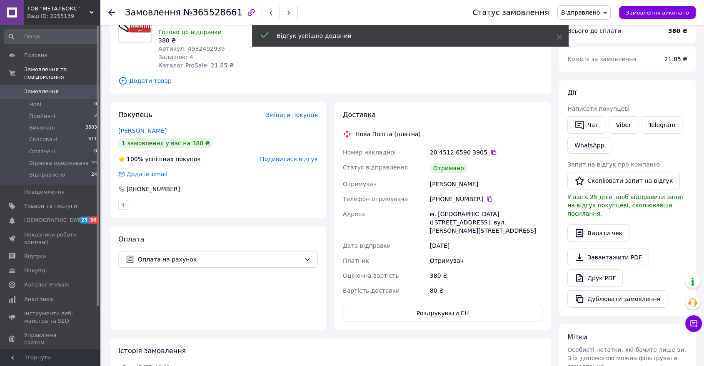
click at [663, 11] on span "Замовлення виконано" at bounding box center [657, 13] width 63 height 6
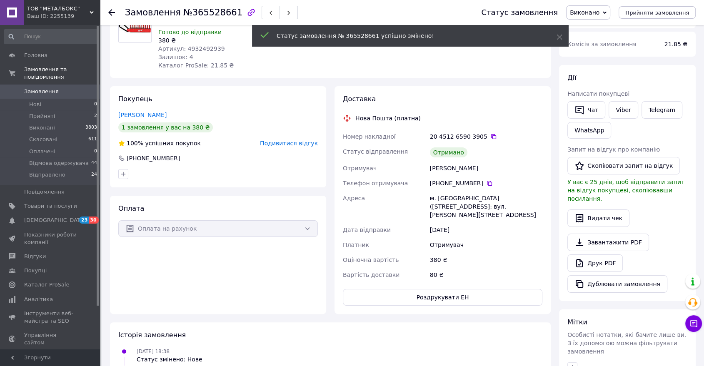
click at [112, 12] on icon at bounding box center [111, 12] width 7 height 7
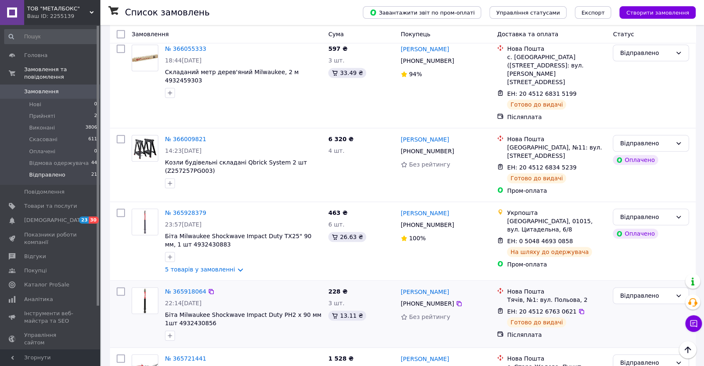
scroll to position [833, 0]
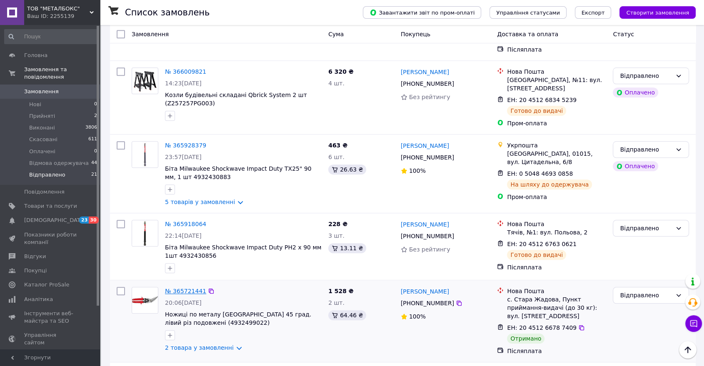
click at [180, 288] on link "№ 365721441" at bounding box center [185, 291] width 41 height 7
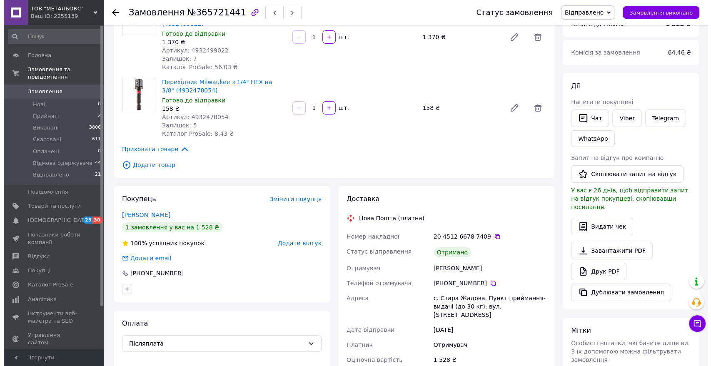
scroll to position [55, 0]
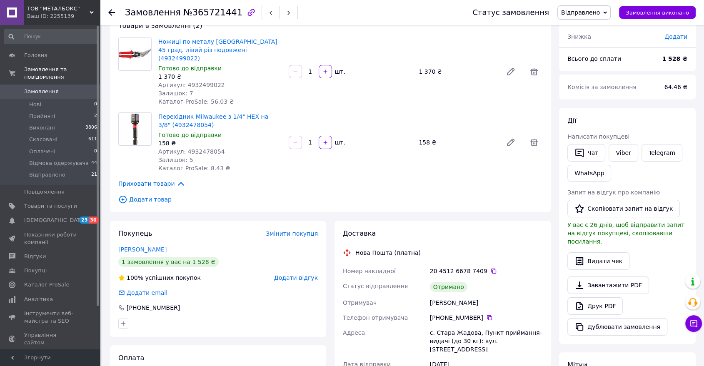
click at [306, 274] on span "Додати відгук" at bounding box center [296, 277] width 44 height 7
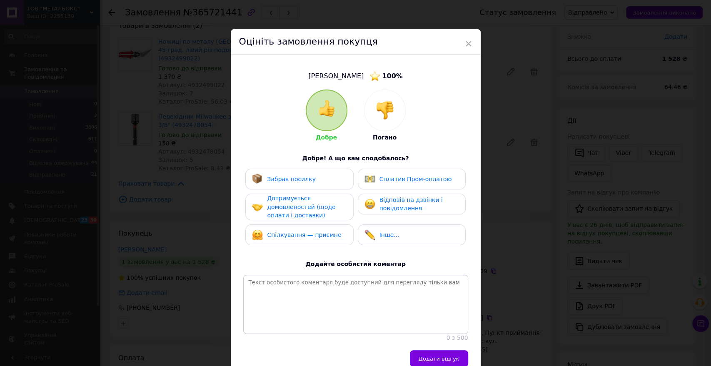
click at [341, 187] on div "Забрав посилку" at bounding box center [299, 179] width 108 height 21
click at [332, 211] on div "Дотримується домовленостей (щодо оплати і доставки)" at bounding box center [306, 207] width 79 height 26
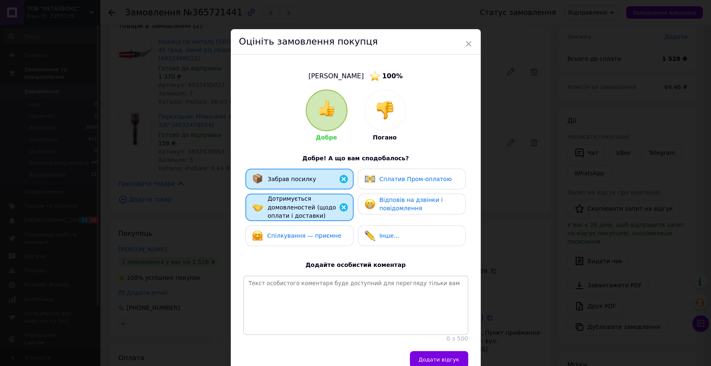
click at [330, 230] on div "Спілкування — приємне" at bounding box center [296, 235] width 89 height 11
click at [379, 207] on span "Відповів на дзвінки і повідомлення" at bounding box center [410, 204] width 63 height 15
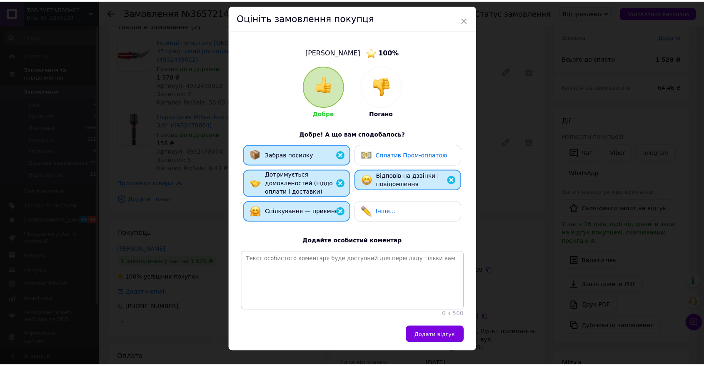
scroll to position [47, 0]
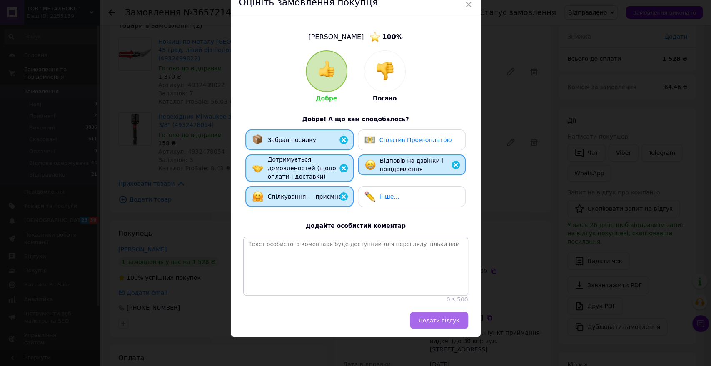
click at [434, 316] on button "Додати відгук" at bounding box center [439, 320] width 58 height 17
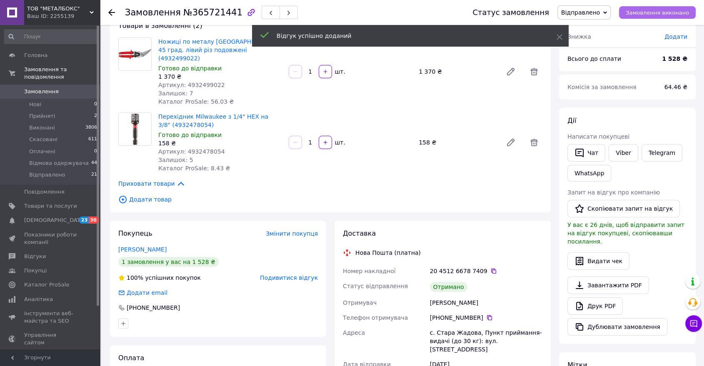
click at [657, 16] on button "Замовлення виконано" at bounding box center [657, 12] width 77 height 12
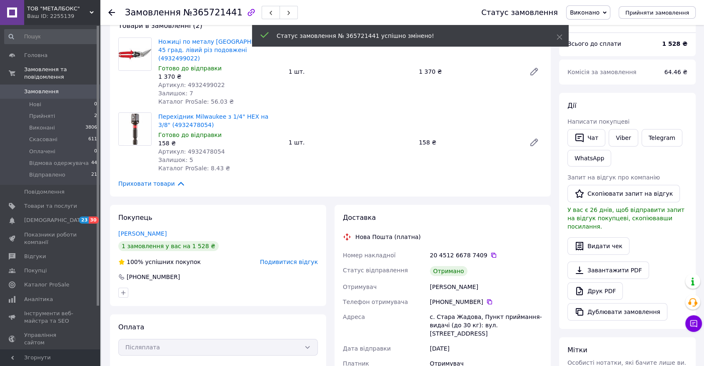
click at [110, 12] on use at bounding box center [111, 12] width 7 height 7
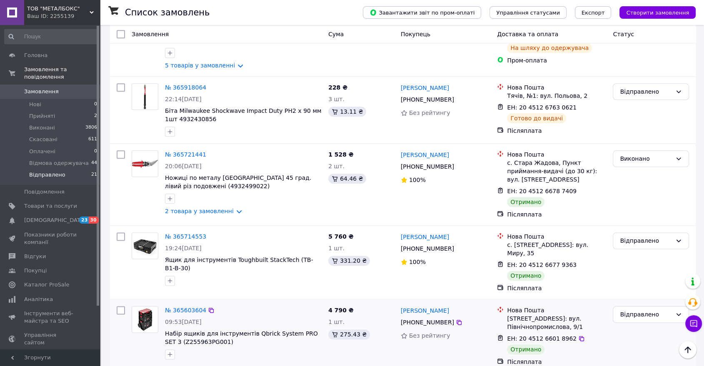
scroll to position [972, 0]
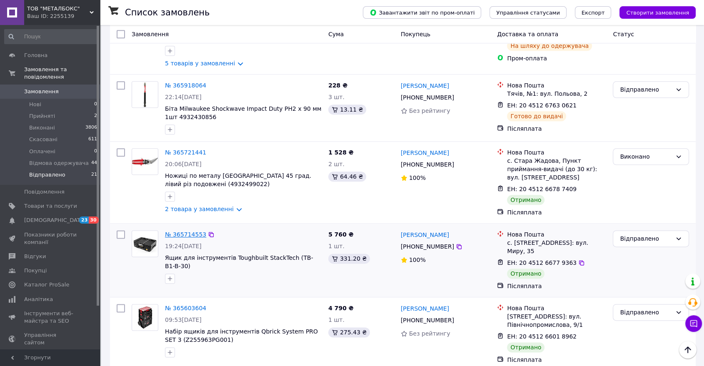
click at [180, 231] on link "№ 365714553" at bounding box center [185, 234] width 41 height 7
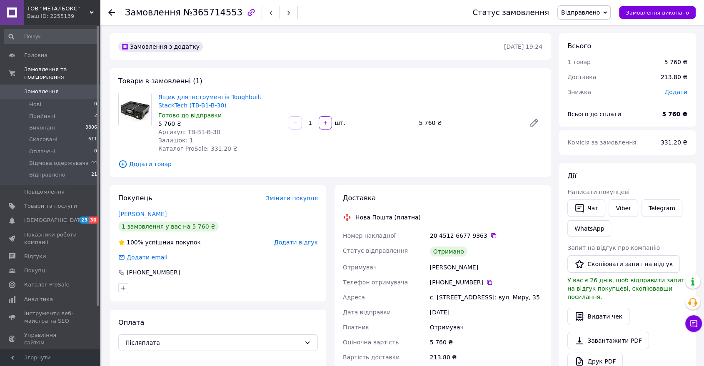
click at [293, 242] on span "Додати відгук" at bounding box center [296, 242] width 44 height 7
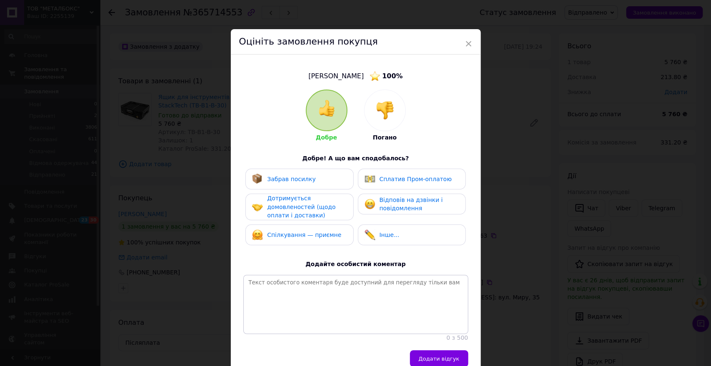
click at [305, 182] on span "Забрав посилку" at bounding box center [291, 179] width 49 height 7
click at [307, 202] on span "Дотримується домовленостей (щодо оплати і доставки)" at bounding box center [301, 207] width 68 height 24
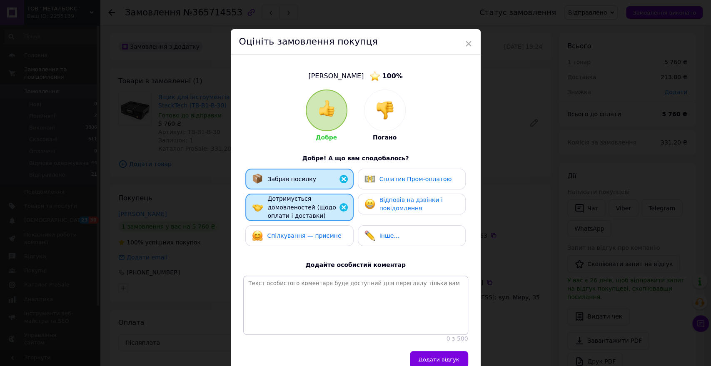
click at [302, 225] on div "Спілкування — приємне" at bounding box center [299, 235] width 108 height 21
drag, startPoint x: 394, startPoint y: 207, endPoint x: 396, endPoint y: 217, distance: 9.8
click at [395, 207] on span "Відповів на дзвінки і повідомлення" at bounding box center [410, 204] width 63 height 15
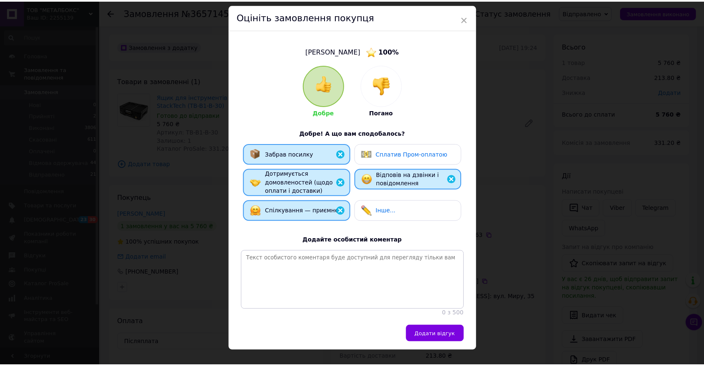
scroll to position [47, 0]
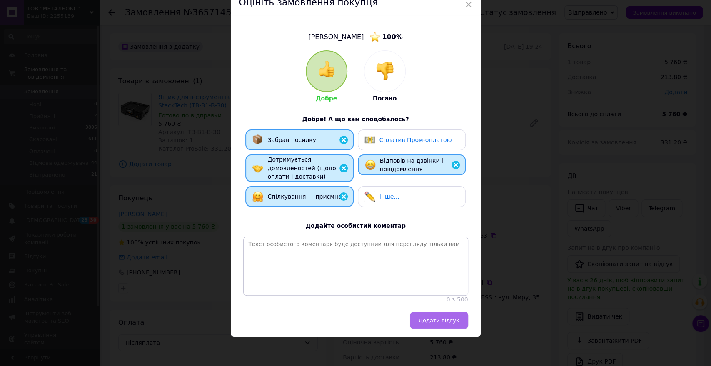
click at [441, 318] on span "Додати відгук" at bounding box center [439, 320] width 41 height 6
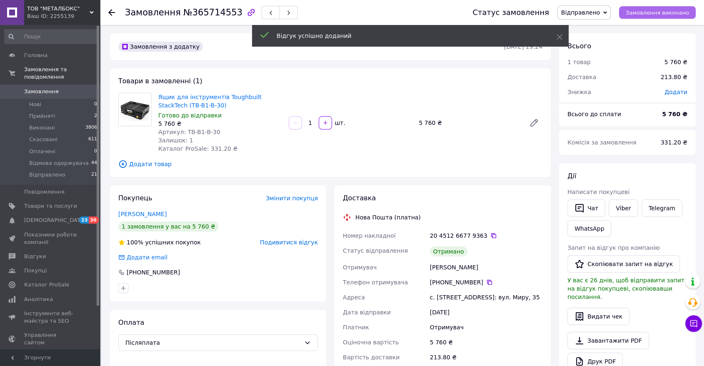
click at [653, 14] on span "Замовлення виконано" at bounding box center [657, 13] width 63 height 6
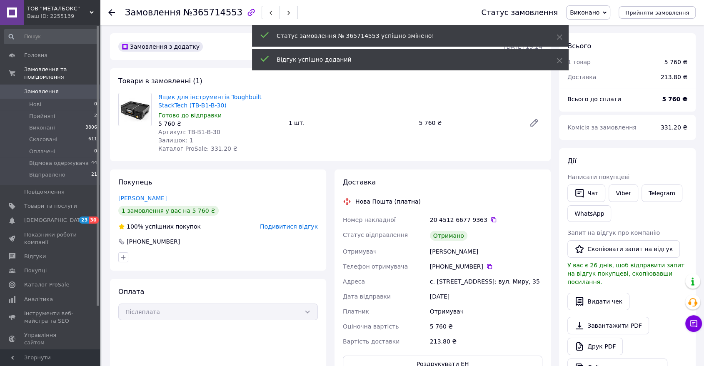
click at [111, 13] on icon at bounding box center [111, 12] width 7 height 7
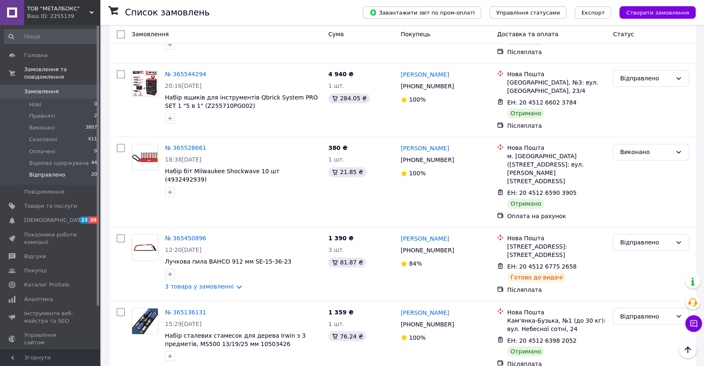
scroll to position [1296, 0]
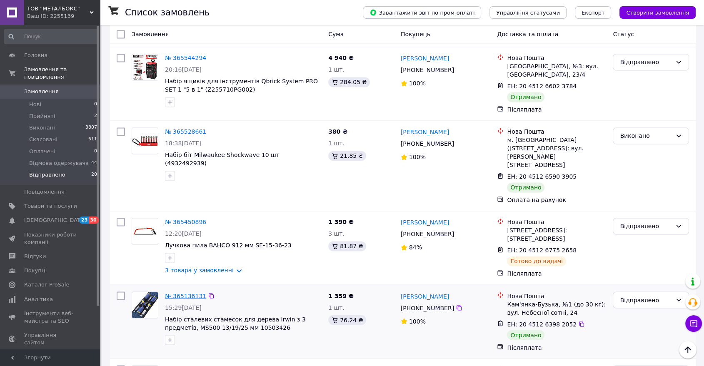
click at [188, 292] on link "№ 365136131" at bounding box center [185, 295] width 41 height 7
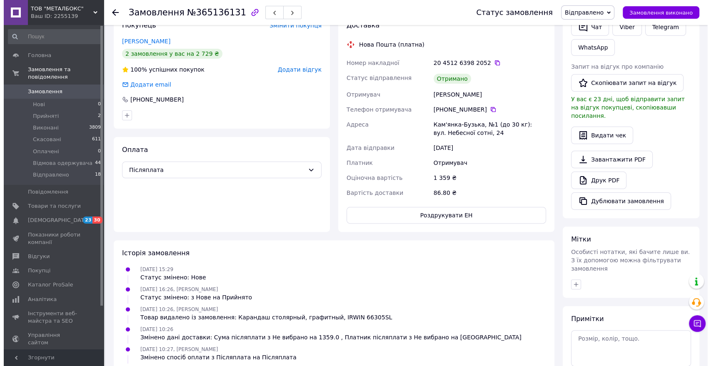
scroll to position [60, 0]
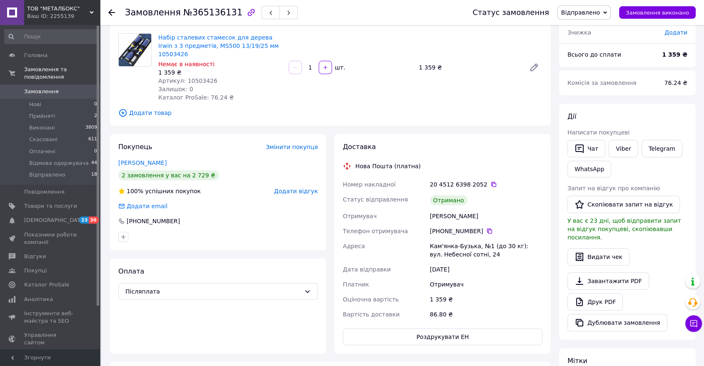
click at [301, 188] on span "Додати відгук" at bounding box center [296, 191] width 44 height 7
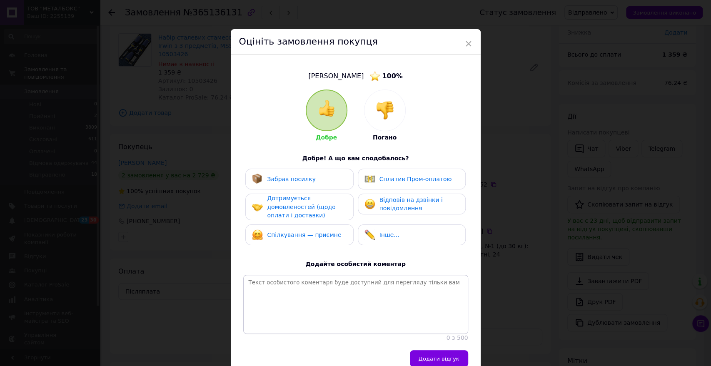
click at [305, 180] on span "Забрав посилку" at bounding box center [291, 179] width 49 height 7
click at [312, 204] on span "Дотримується домовленостей (щодо оплати і доставки)" at bounding box center [301, 207] width 68 height 24
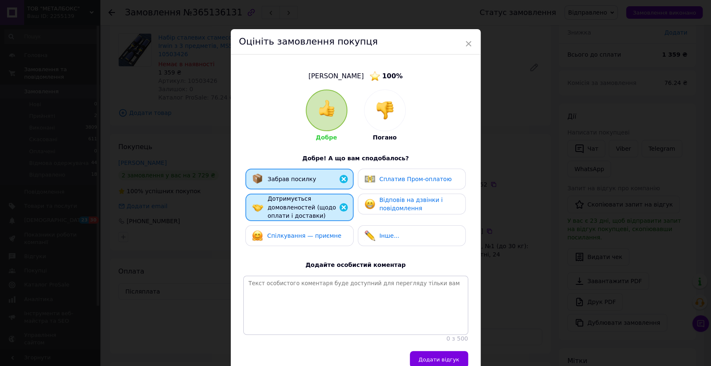
click at [317, 230] on div "Спілкування — приємне" at bounding box center [296, 235] width 89 height 11
click at [403, 207] on span "Відповів на дзвінки і повідомлення" at bounding box center [410, 204] width 63 height 15
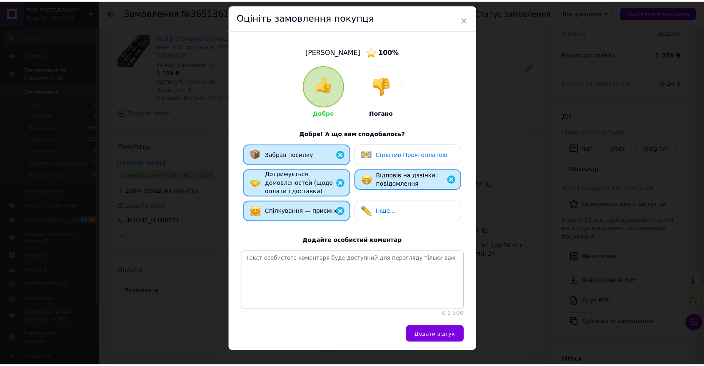
scroll to position [47, 0]
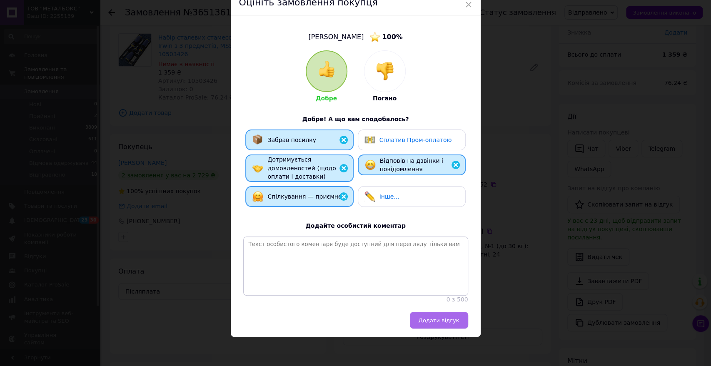
click at [437, 317] on span "Додати відгук" at bounding box center [439, 320] width 41 height 6
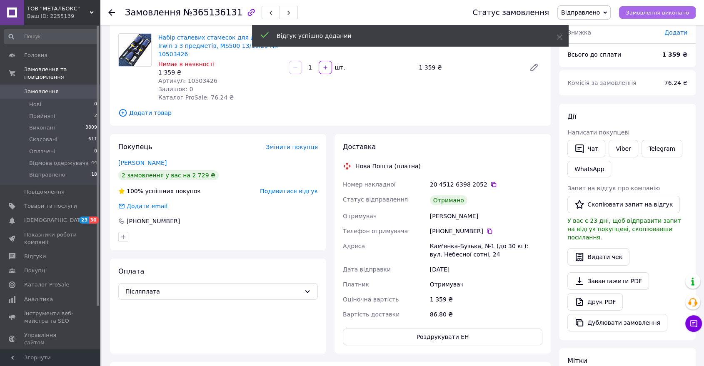
click at [668, 13] on span "Замовлення виконано" at bounding box center [657, 13] width 63 height 6
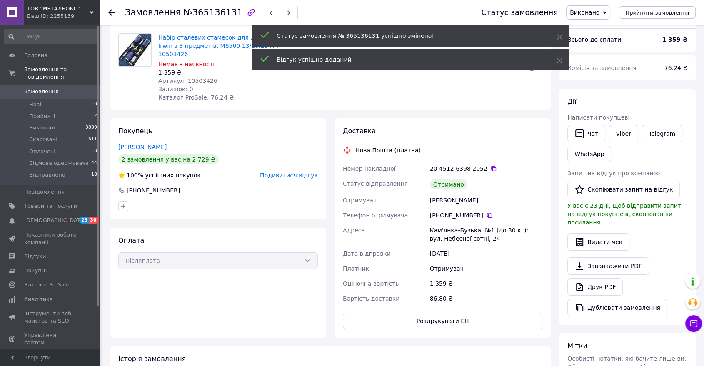
click at [112, 10] on icon at bounding box center [111, 12] width 7 height 7
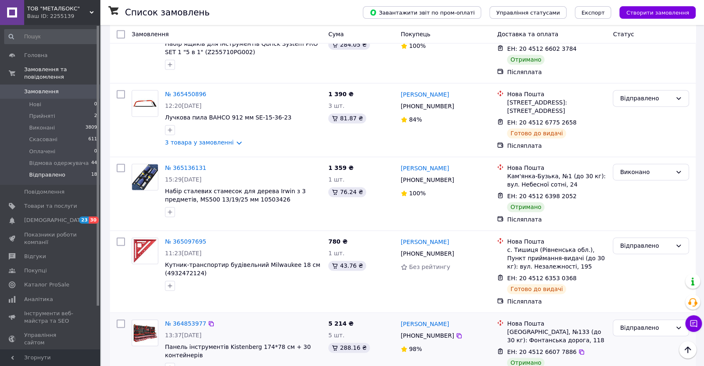
scroll to position [1186, 0]
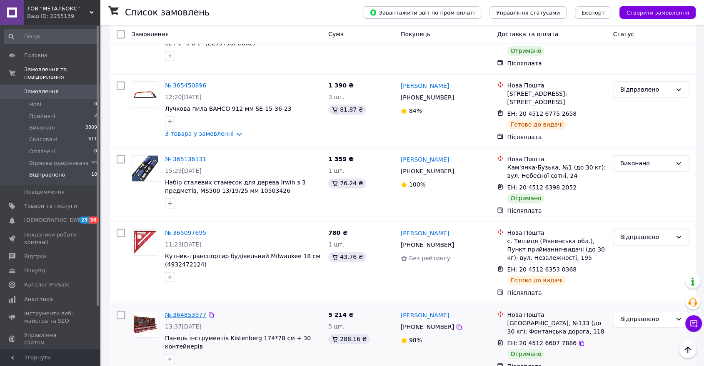
click at [178, 312] on link "№ 364853977" at bounding box center [185, 315] width 41 height 7
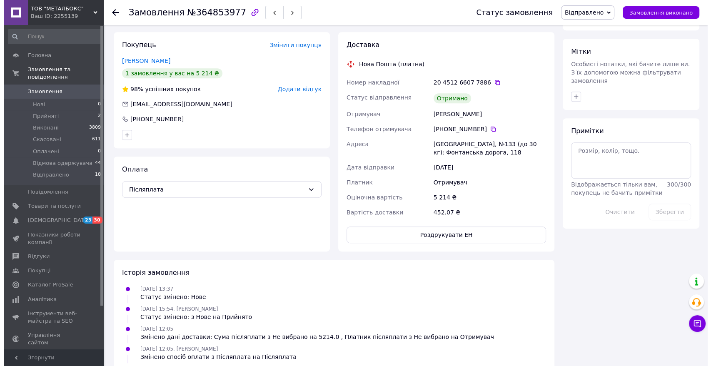
scroll to position [202, 0]
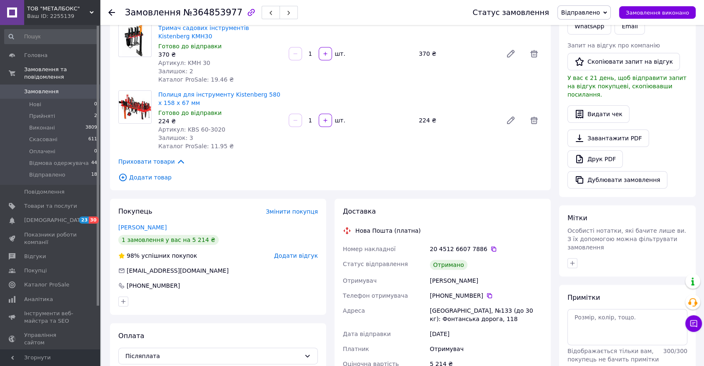
click at [293, 257] on span "Додати відгук" at bounding box center [296, 255] width 44 height 7
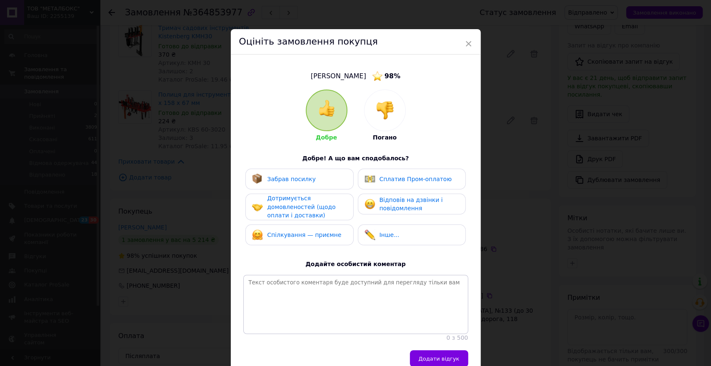
click at [319, 186] on div "Забрав посилку" at bounding box center [299, 179] width 108 height 21
drag, startPoint x: 320, startPoint y: 207, endPoint x: 321, endPoint y: 226, distance: 19.2
click at [320, 208] on span "Дотримується домовленостей (щодо оплати і доставки)" at bounding box center [301, 207] width 68 height 24
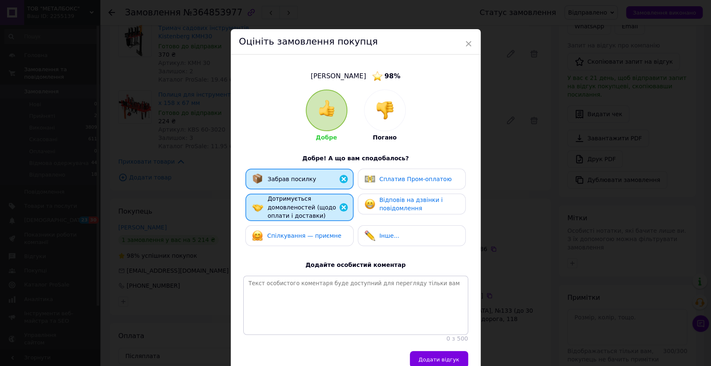
click at [322, 236] on span "Спілкування — приємне" at bounding box center [304, 235] width 74 height 7
click at [430, 199] on span "Відповів на дзвінки і повідомлення" at bounding box center [410, 204] width 63 height 15
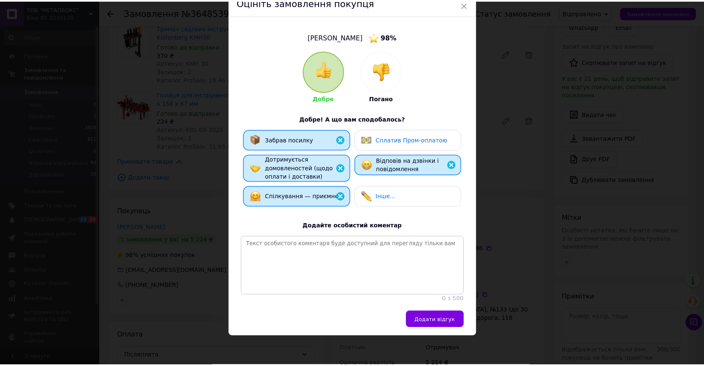
scroll to position [47, 0]
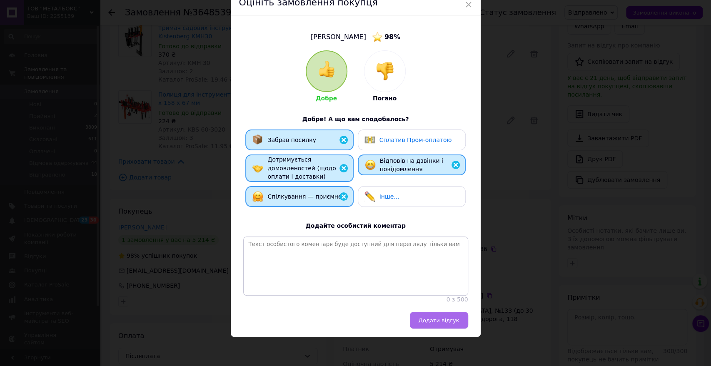
click at [453, 319] on span "Додати відгук" at bounding box center [439, 320] width 41 height 6
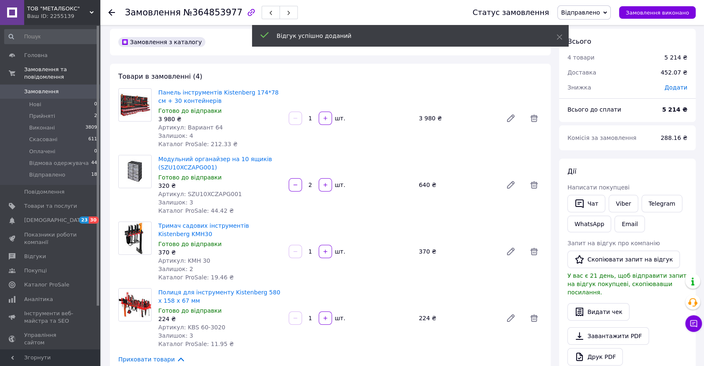
scroll to position [0, 0]
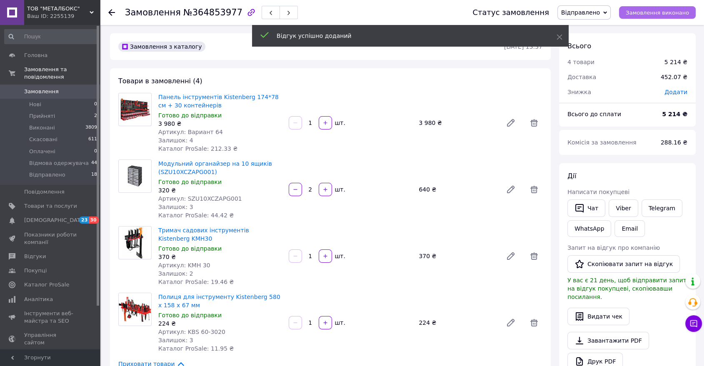
click at [641, 14] on span "Замовлення виконано" at bounding box center [657, 13] width 63 height 6
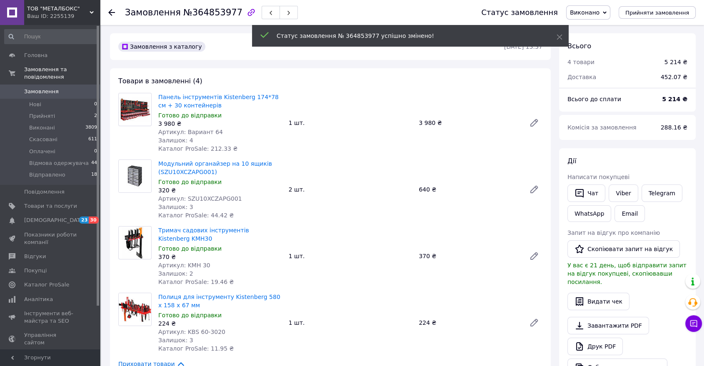
click at [113, 13] on icon at bounding box center [111, 12] width 7 height 7
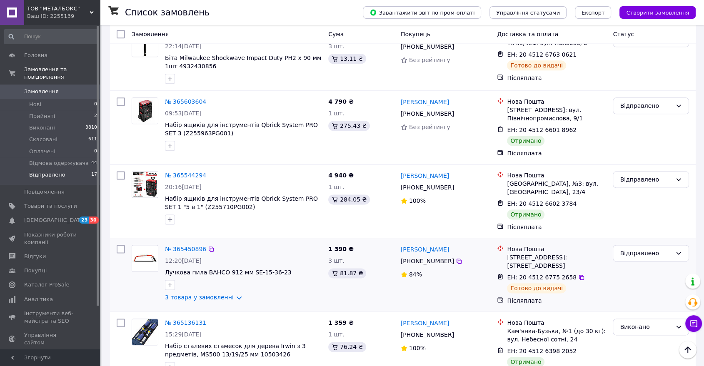
scroll to position [1186, 0]
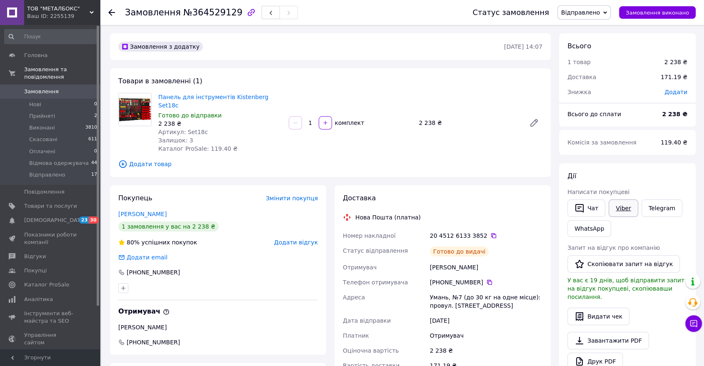
click at [617, 209] on link "Viber" at bounding box center [622, 207] width 29 height 17
click at [490, 232] on icon at bounding box center [493, 235] width 7 height 7
click at [295, 239] on span "Додати відгук" at bounding box center [296, 242] width 44 height 7
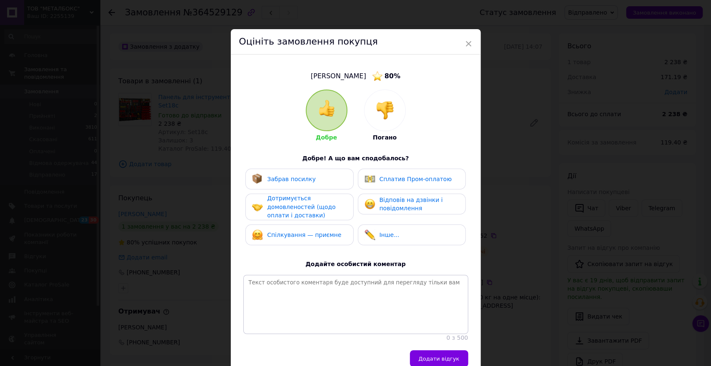
click at [380, 120] on div at bounding box center [384, 110] width 41 height 41
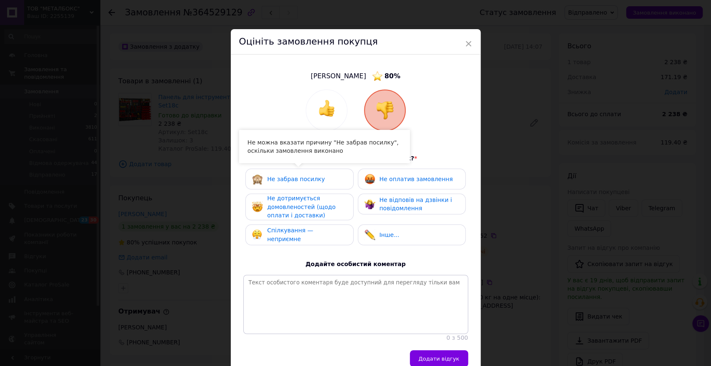
click at [300, 179] on span "Не забрав посилку" at bounding box center [296, 179] width 58 height 7
click at [300, 212] on span "Не дотримується домовленостей (щодо оплати і доставки)" at bounding box center [301, 207] width 68 height 24
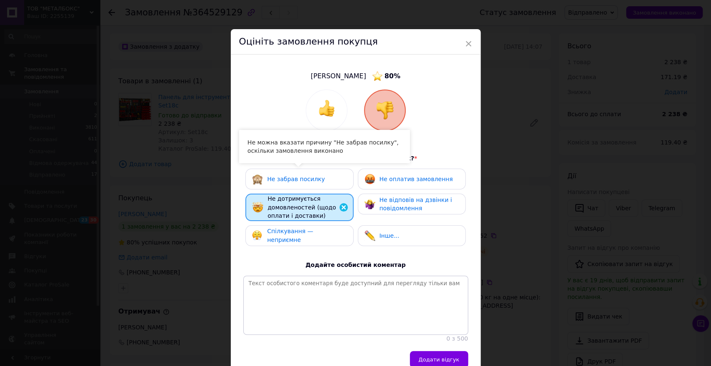
click at [304, 180] on span "Не забрав посилку" at bounding box center [296, 179] width 58 height 7
click at [300, 178] on span "Не забрав посилку" at bounding box center [296, 179] width 58 height 7
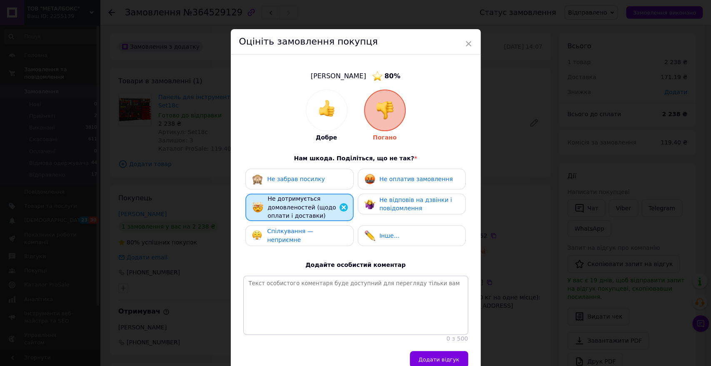
click at [394, 181] on span "Не оплатив замовлення" at bounding box center [415, 179] width 73 height 7
click at [392, 182] on span "Не оплатив замовлення" at bounding box center [416, 179] width 73 height 7
click at [391, 208] on span "Не відповів на дзвінки і повідомлення" at bounding box center [415, 204] width 72 height 15
click at [307, 234] on span "Спілкування — неприємне" at bounding box center [290, 235] width 46 height 15
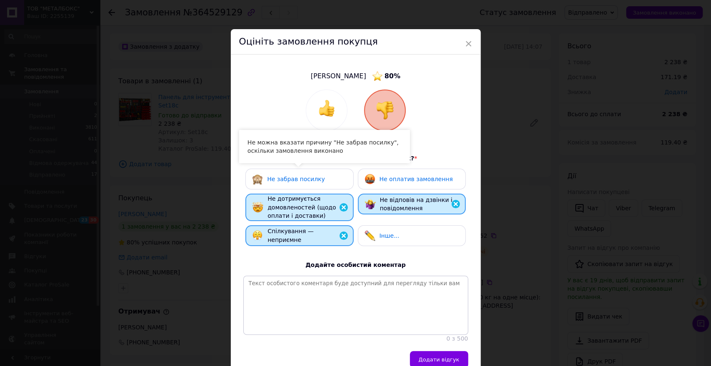
click at [313, 186] on div "Не забрав посилку" at bounding box center [299, 179] width 108 height 21
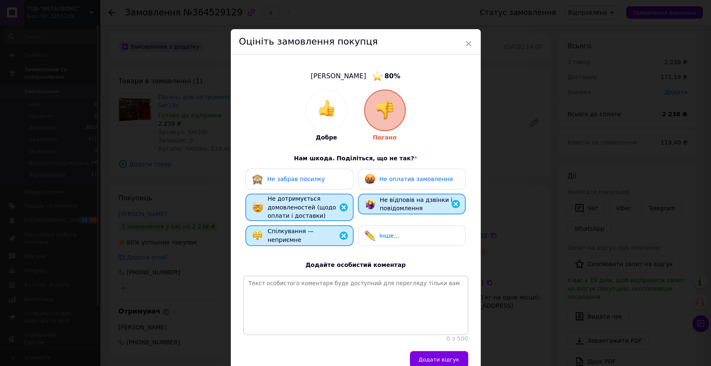
click at [310, 181] on span "Не забрав посилку" at bounding box center [296, 179] width 58 height 7
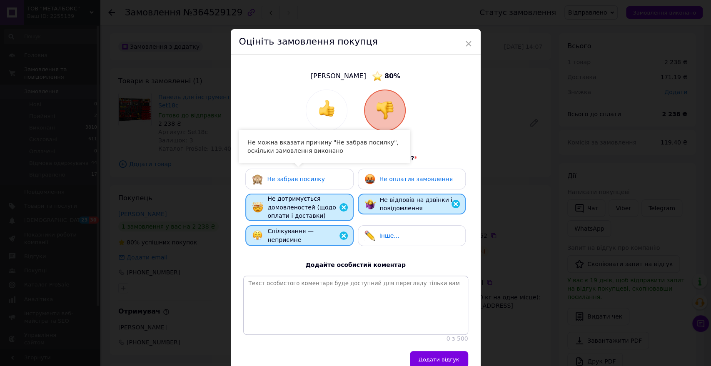
click at [276, 182] on div "Не забрав посилку" at bounding box center [296, 179] width 58 height 9
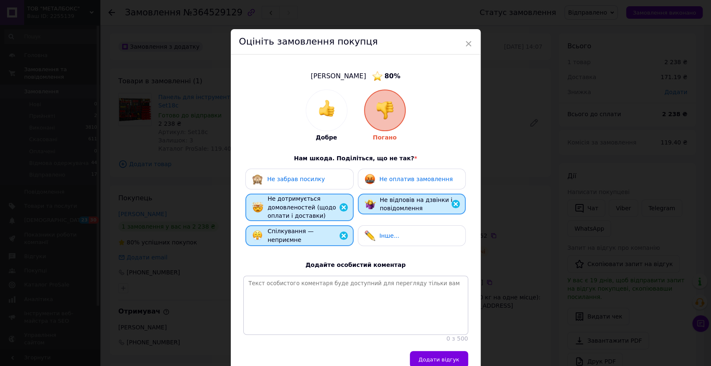
click at [267, 180] on span "Не забрав посилку" at bounding box center [296, 179] width 58 height 7
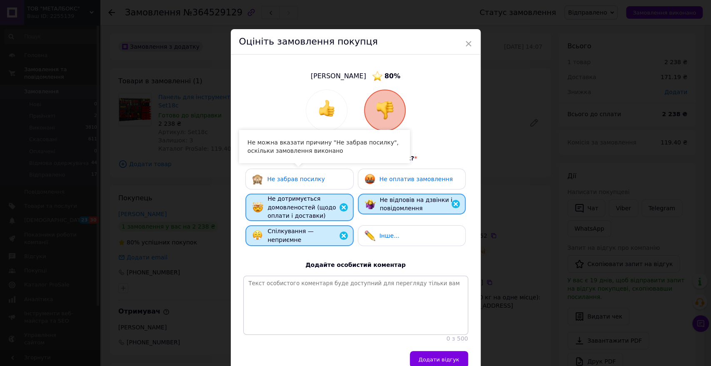
click at [267, 179] on span "Не забрав посилку" at bounding box center [296, 179] width 58 height 7
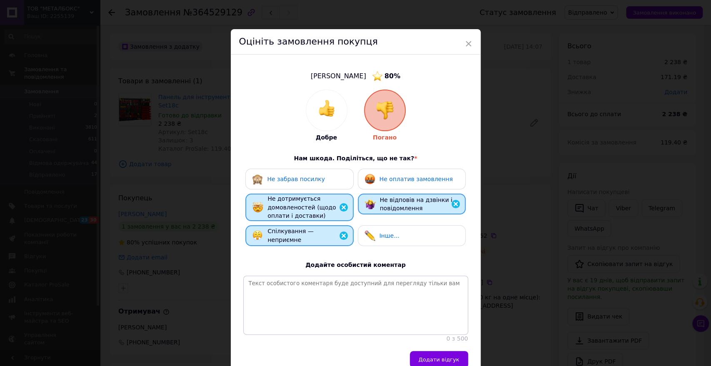
click at [267, 179] on span "Не забрав посилку" at bounding box center [296, 179] width 58 height 7
click at [469, 46] on span "×" at bounding box center [468, 44] width 7 height 14
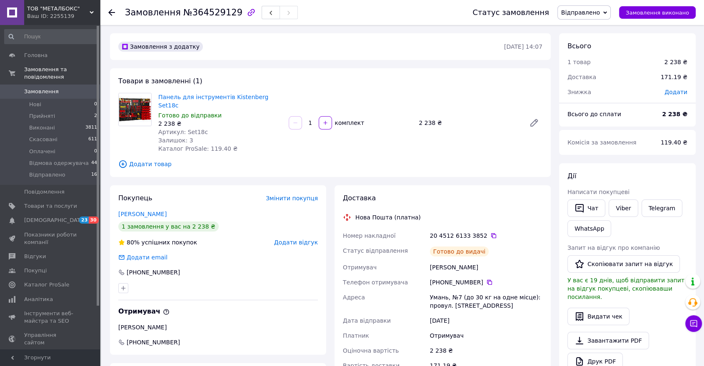
click at [113, 12] on use at bounding box center [111, 12] width 7 height 7
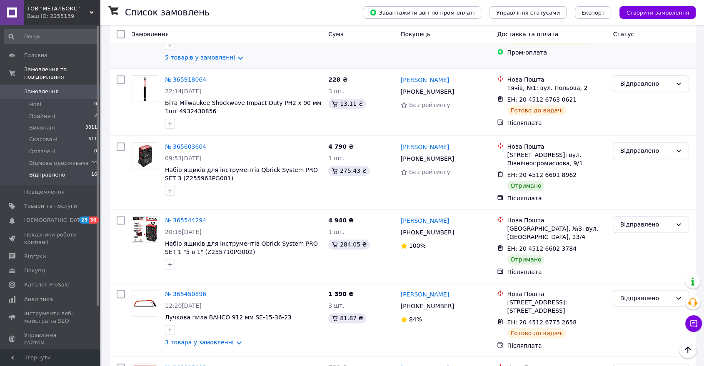
scroll to position [925, 0]
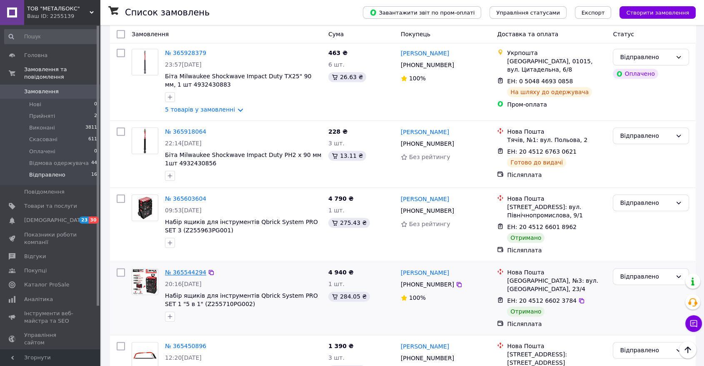
click at [188, 269] on link "№ 365544294" at bounding box center [185, 272] width 41 height 7
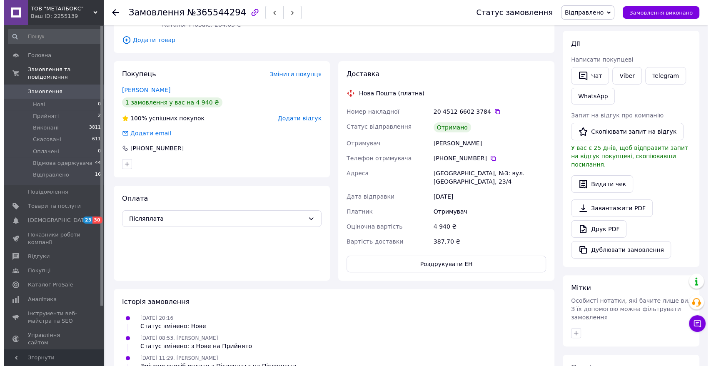
scroll to position [83, 0]
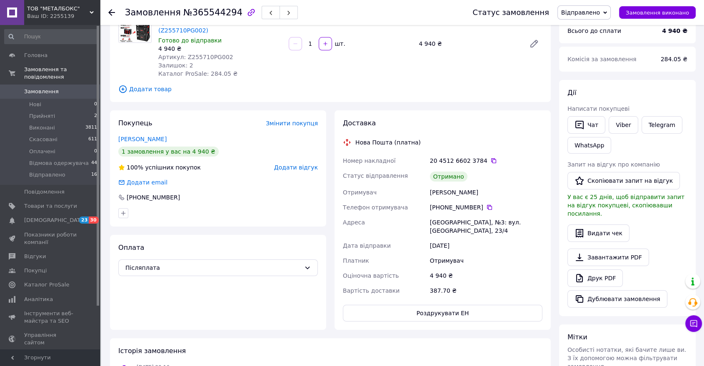
click at [297, 164] on span "Додати відгук" at bounding box center [296, 167] width 44 height 7
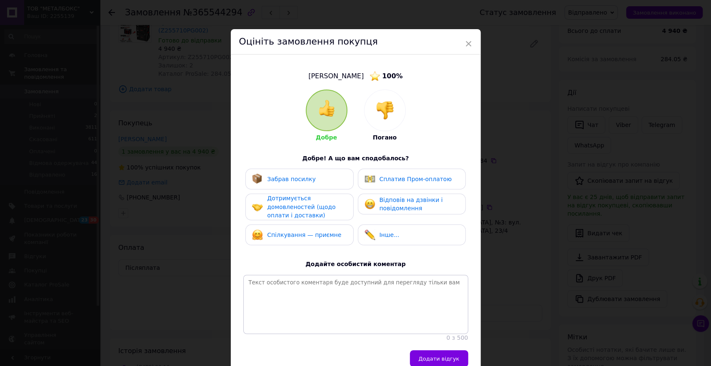
click at [304, 177] on span "Забрав посилку" at bounding box center [291, 179] width 49 height 7
click at [307, 204] on span "Дотримується домовленостей (щодо оплати і доставки)" at bounding box center [301, 207] width 68 height 24
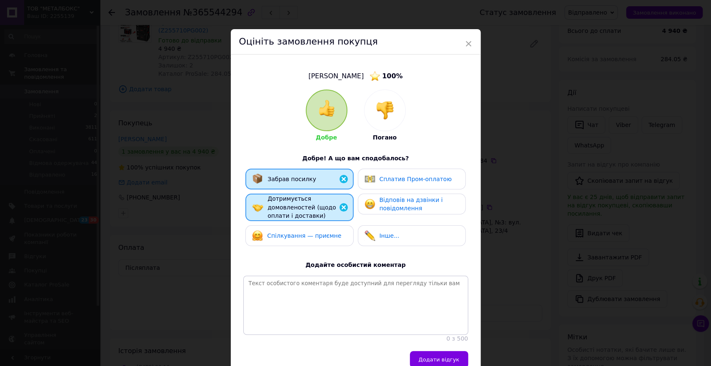
click at [312, 232] on span "Спілкування — приємне" at bounding box center [304, 235] width 74 height 7
click at [382, 206] on span "Відповів на дзвінки і повідомлення" at bounding box center [410, 204] width 63 height 15
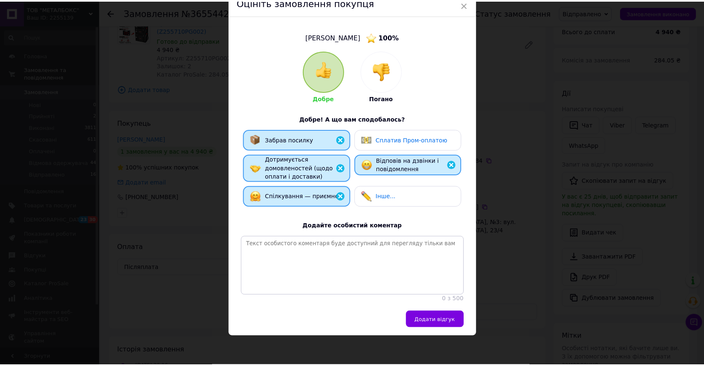
scroll to position [47, 0]
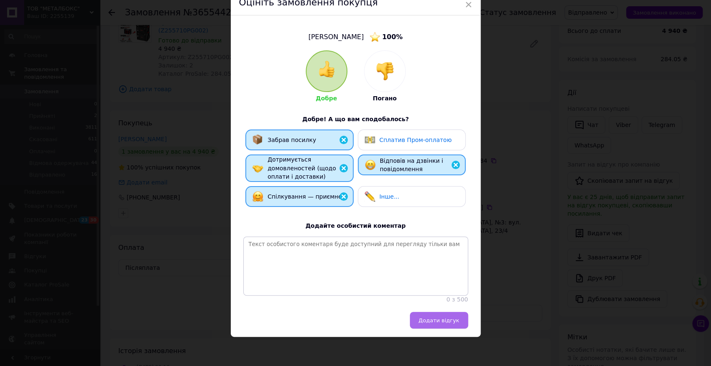
click at [433, 322] on span "Додати відгук" at bounding box center [439, 320] width 41 height 6
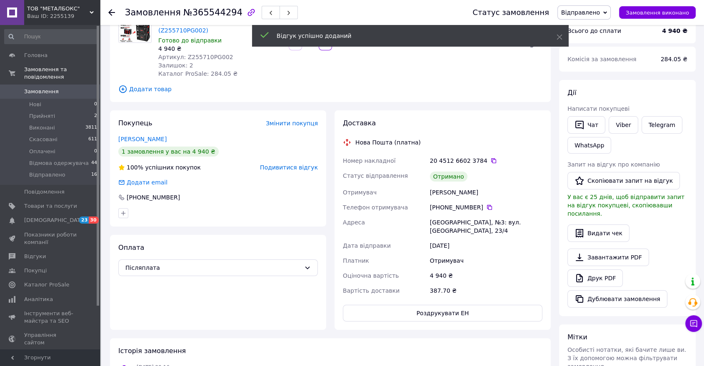
scroll to position [0, 0]
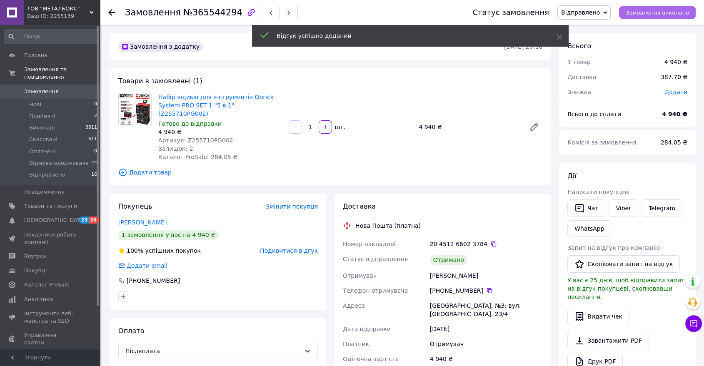
click at [667, 15] on button "Замовлення виконано" at bounding box center [657, 12] width 77 height 12
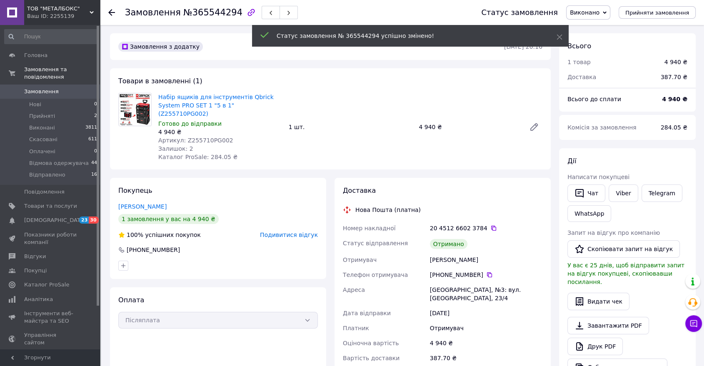
click at [114, 11] on icon at bounding box center [111, 12] width 7 height 7
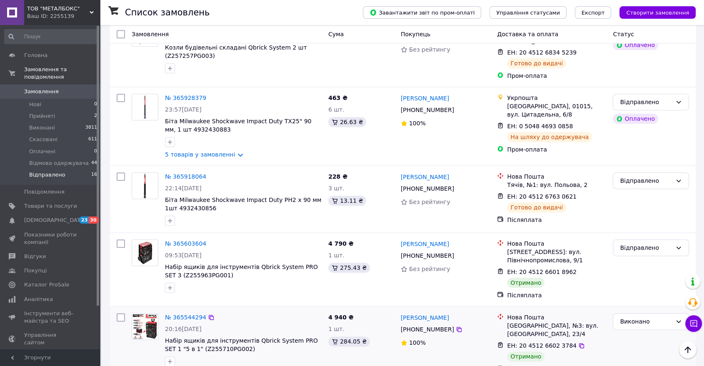
scroll to position [879, 0]
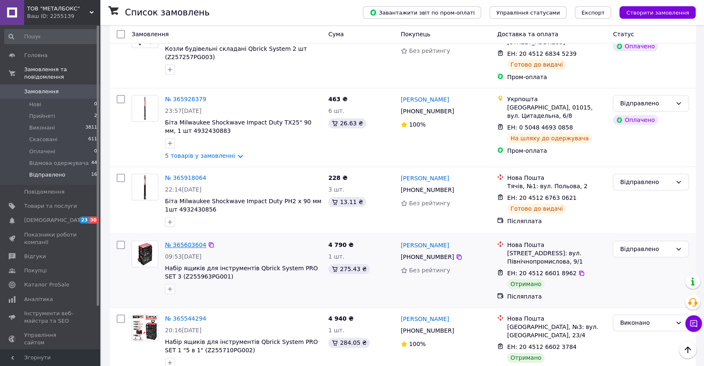
click at [177, 242] on link "№ 365603604" at bounding box center [185, 245] width 41 height 7
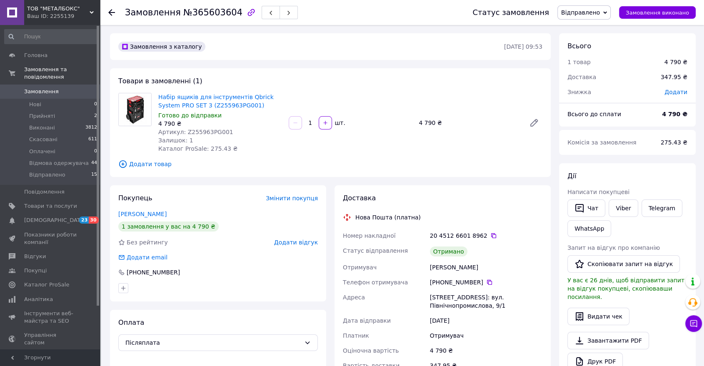
click at [294, 240] on span "Додати відгук" at bounding box center [296, 242] width 44 height 7
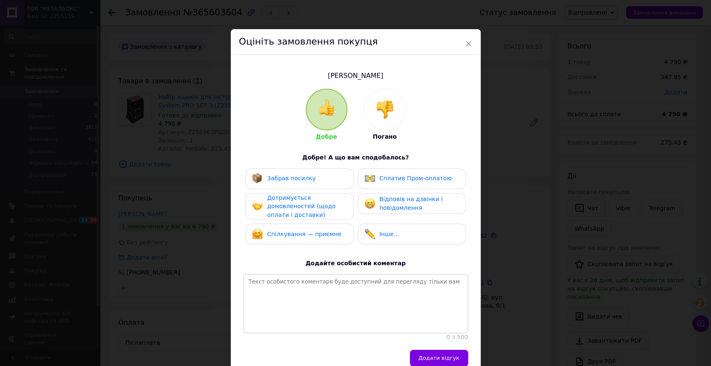
drag, startPoint x: 323, startPoint y: 180, endPoint x: 319, endPoint y: 189, distance: 9.4
click at [323, 180] on div "Забрав посилку" at bounding box center [299, 178] width 95 height 11
click at [304, 215] on span "Дотримується домовленостей (щодо оплати і доставки)" at bounding box center [301, 206] width 68 height 24
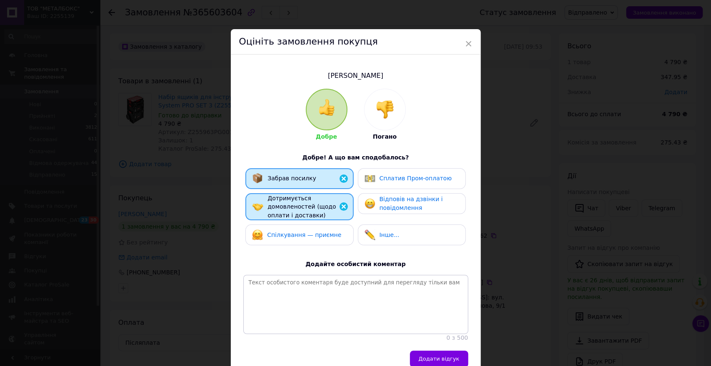
click at [304, 232] on span "Спілкування — приємне" at bounding box center [304, 235] width 74 height 7
click at [385, 202] on span "Відповів на дзвінки і повідомлення" at bounding box center [410, 203] width 63 height 15
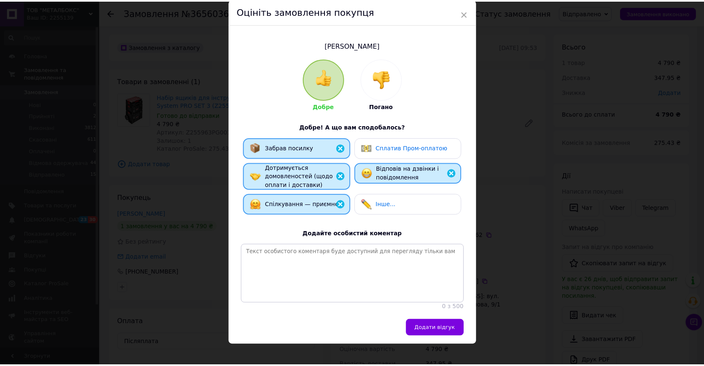
scroll to position [46, 0]
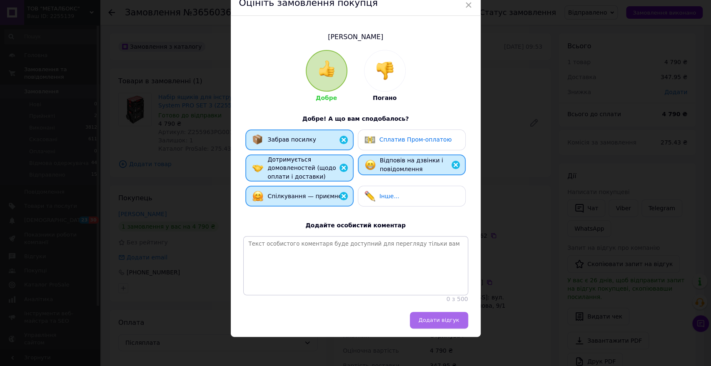
click at [453, 317] on span "Додати відгук" at bounding box center [439, 320] width 41 height 6
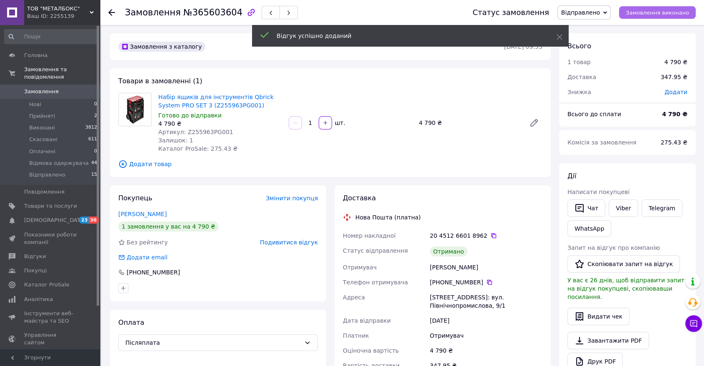
click at [656, 13] on span "Замовлення виконано" at bounding box center [657, 13] width 63 height 6
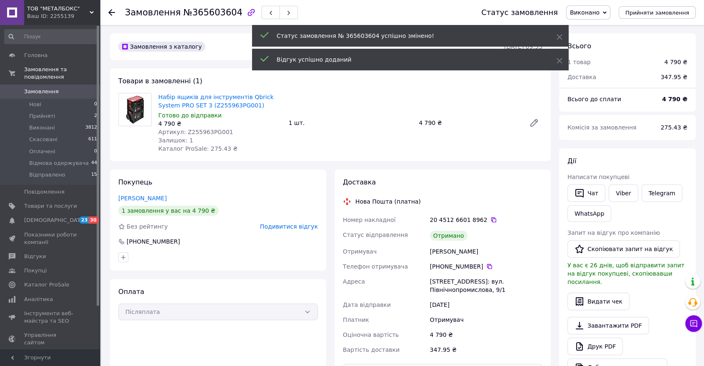
click at [109, 13] on use at bounding box center [111, 12] width 7 height 7
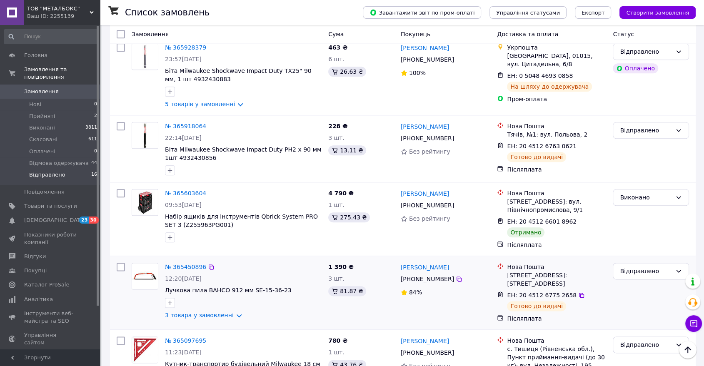
scroll to position [966, 0]
